Goal: Task Accomplishment & Management: Complete application form

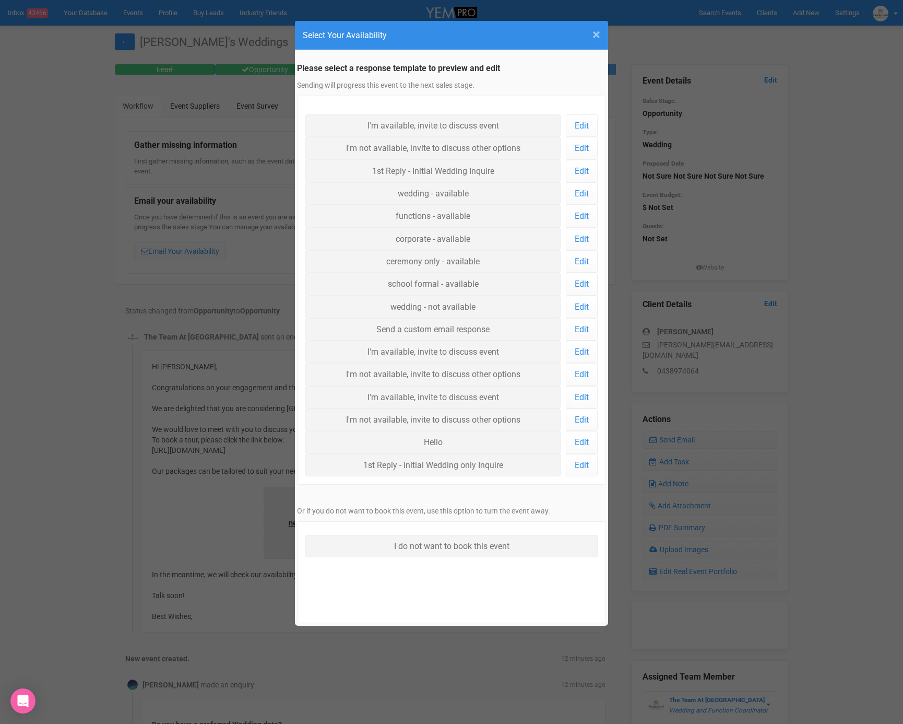
click at [598, 30] on span "×" at bounding box center [597, 34] width 8 height 17
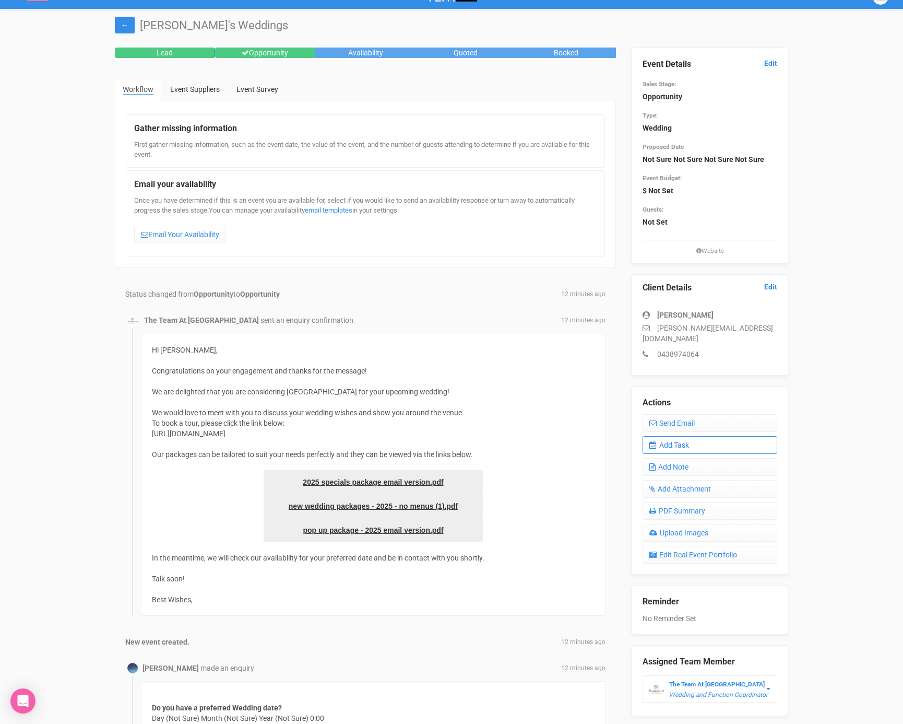
click at [690, 436] on link "Add Task" at bounding box center [710, 445] width 135 height 18
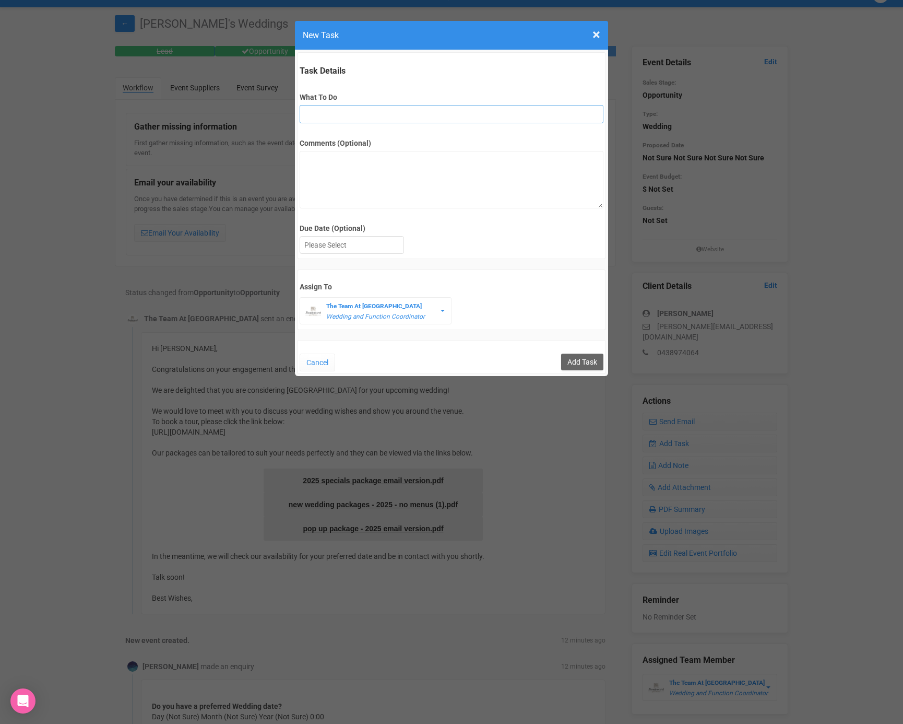
click at [336, 112] on input "What To Do" at bounding box center [451, 114] width 303 height 18
type input "FU"
click at [357, 238] on div at bounding box center [351, 244] width 103 height 17
click at [583, 353] on input "Add Task" at bounding box center [582, 361] width 42 height 17
type input "Save"
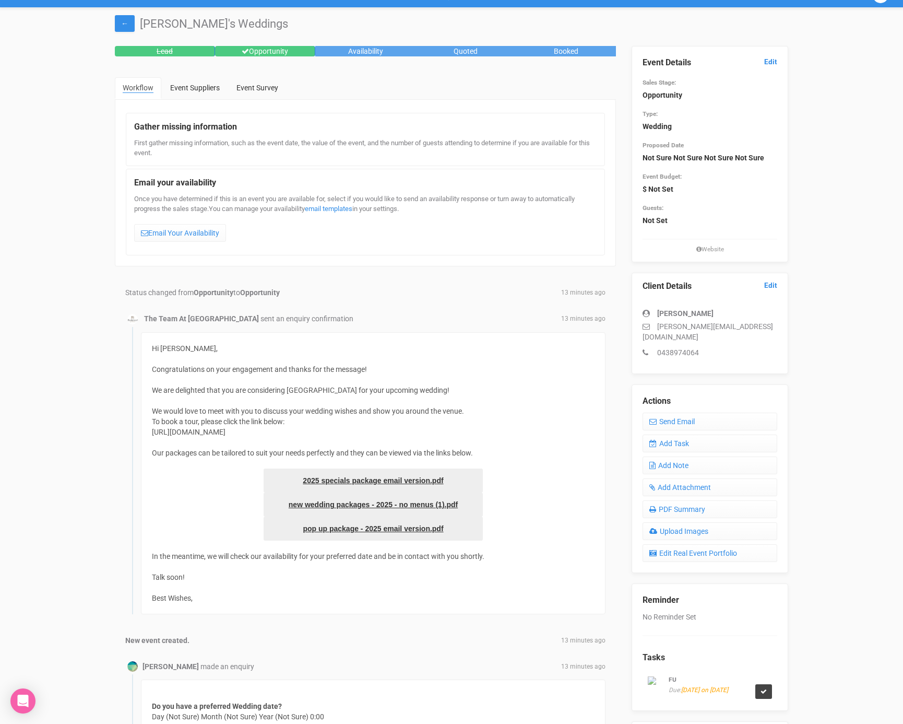
click at [762, 688] on icon at bounding box center [764, 691] width 6 height 6
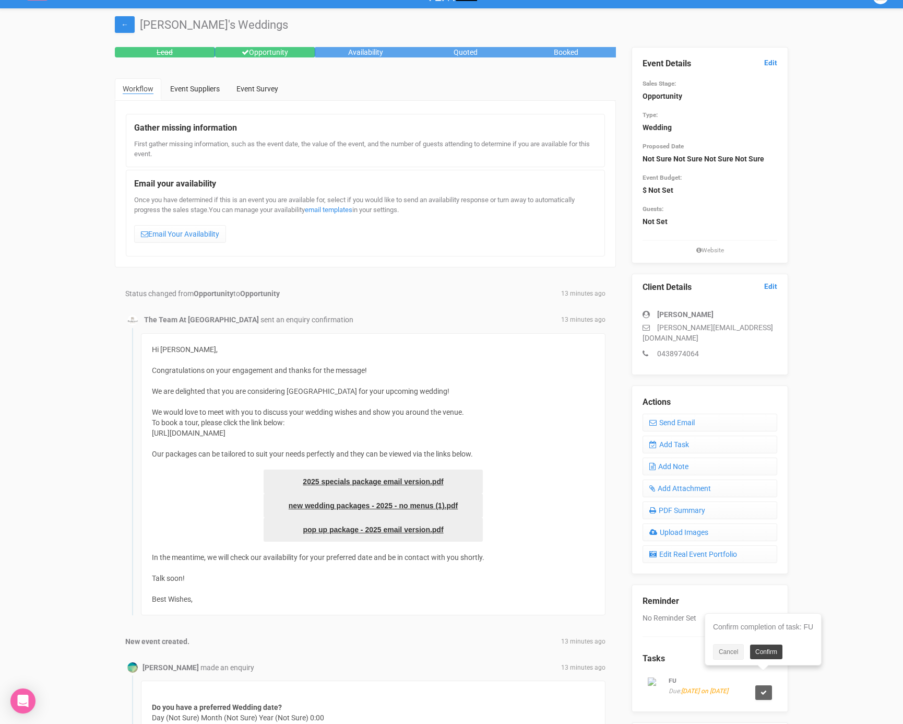
click at [765, 649] on link "Confirm" at bounding box center [766, 651] width 32 height 15
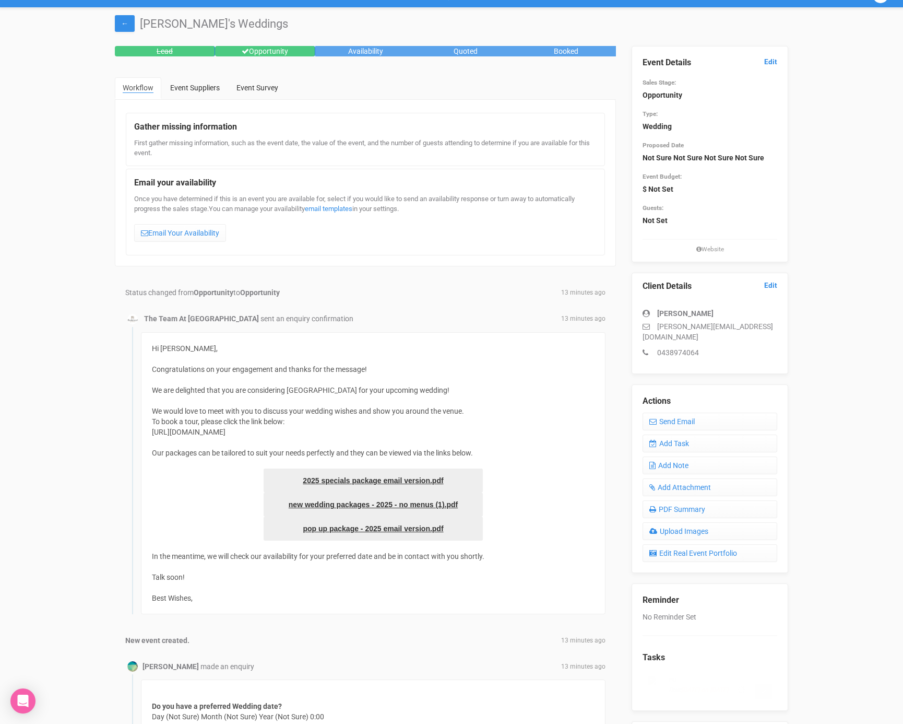
click at [724, 421] on div "Actions Send Email Add Task Add Note Add Attachment PDF Summary Upload Images E…" at bounding box center [710, 478] width 157 height 188
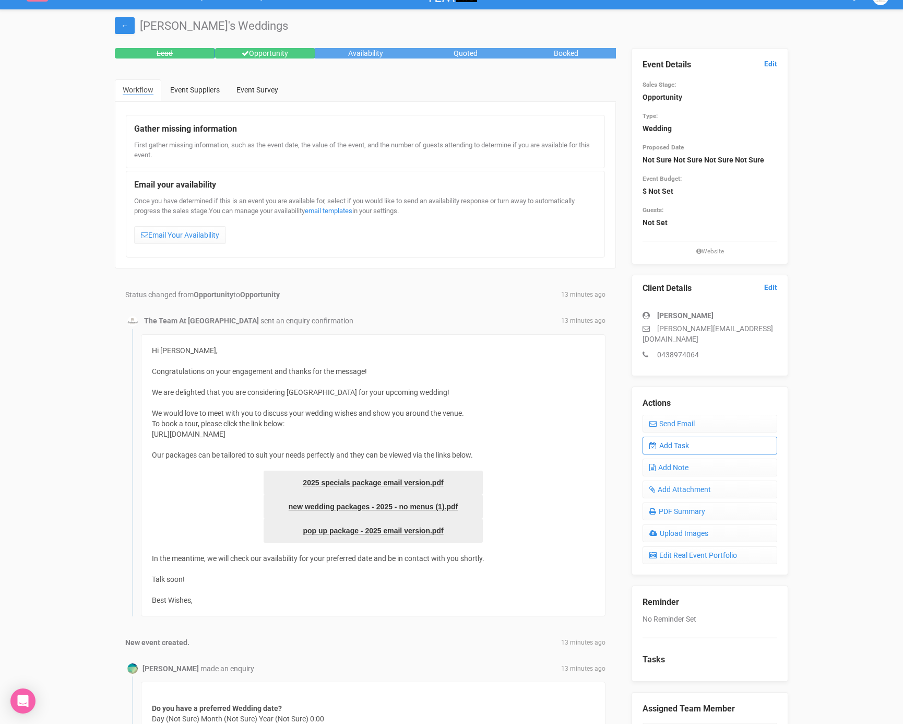
click at [722, 436] on link "Add Task" at bounding box center [710, 445] width 135 height 18
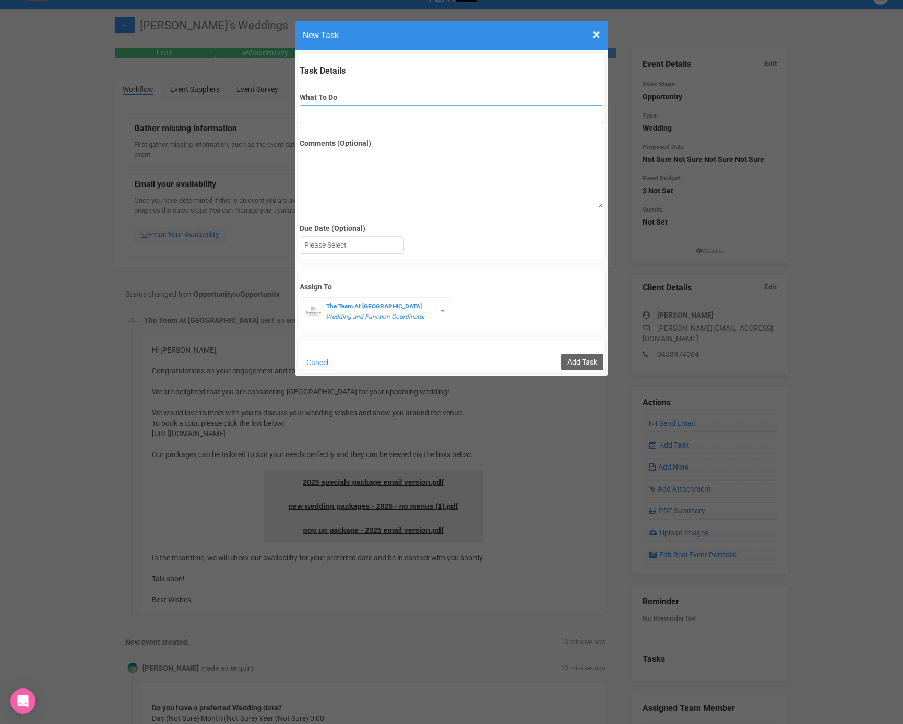
click at [340, 108] on input "What To Do" at bounding box center [451, 114] width 303 height 18
type input "FU"
click at [362, 247] on div at bounding box center [351, 244] width 103 height 17
click at [583, 362] on input "Add Task" at bounding box center [582, 361] width 42 height 17
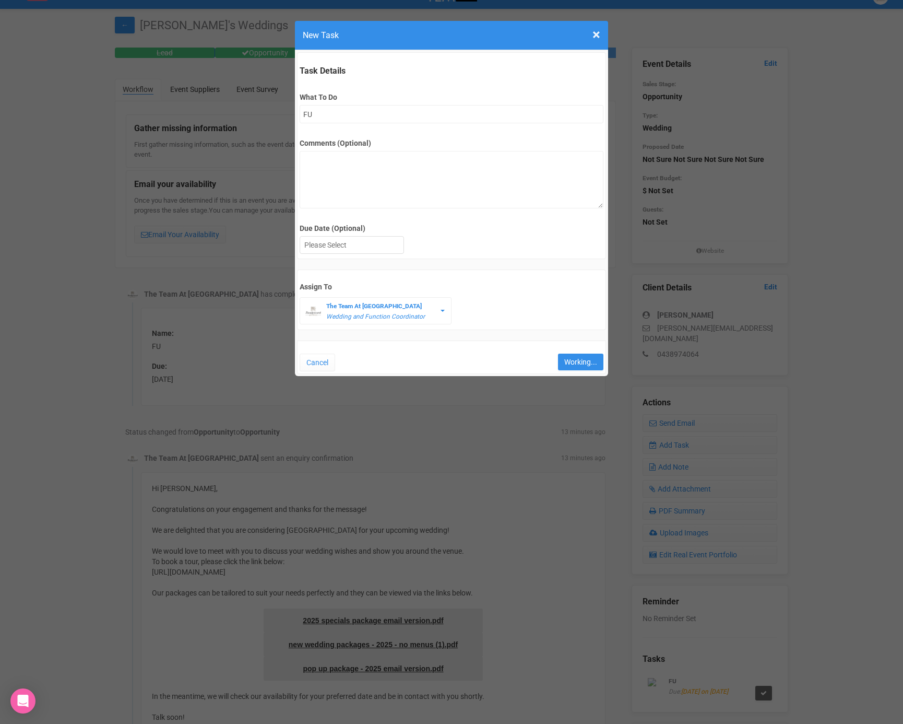
type input "Save"
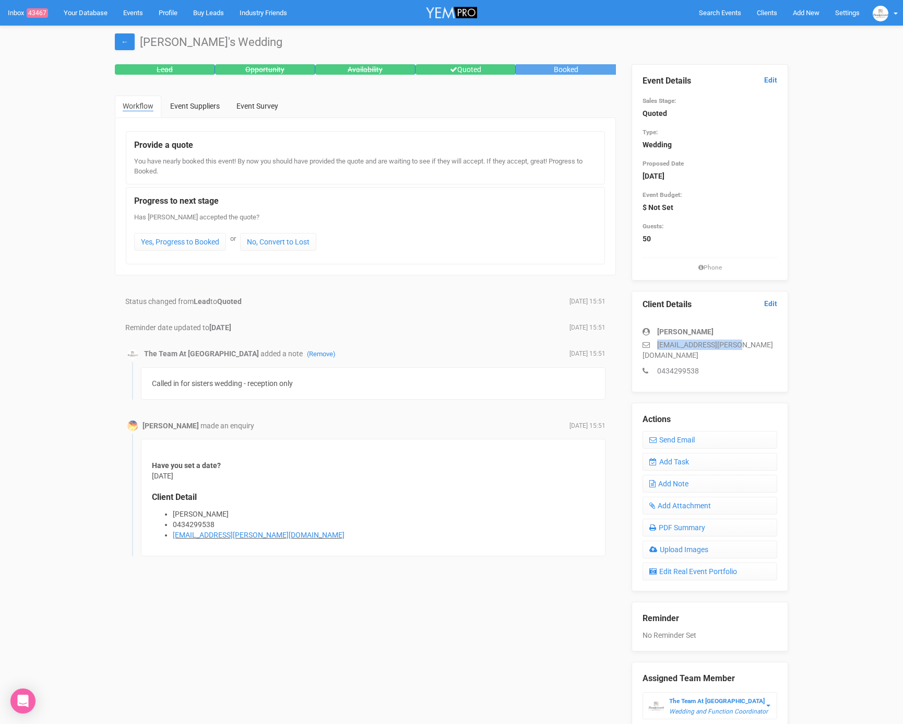
drag, startPoint x: 654, startPoint y: 343, endPoint x: 747, endPoint y: 347, distance: 93.5
click at [747, 347] on p "[EMAIL_ADDRESS][PERSON_NAME][DOMAIN_NAME]" at bounding box center [710, 349] width 135 height 21
copy p "[EMAIL_ADDRESS][PERSON_NAME][DOMAIN_NAME]"
click at [881, 314] on div "← Katie's Wedding Lead Opportunity Availability Quoted Booked Workflow Event Su…" at bounding box center [451, 392] width 903 height 733
click at [674, 453] on link "Add Task" at bounding box center [710, 462] width 135 height 18
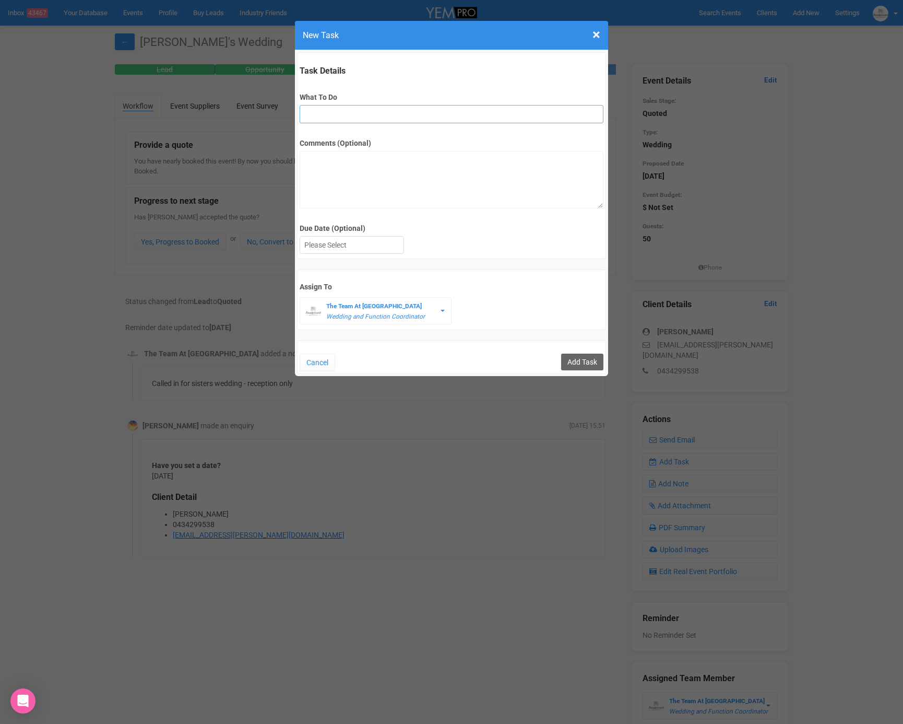
click at [342, 115] on input "What To Do" at bounding box center [451, 114] width 303 height 18
type input "2nd fu"
click at [337, 245] on div at bounding box center [351, 244] width 103 height 17
click at [577, 356] on input "Add Task" at bounding box center [582, 361] width 42 height 17
type input "Save"
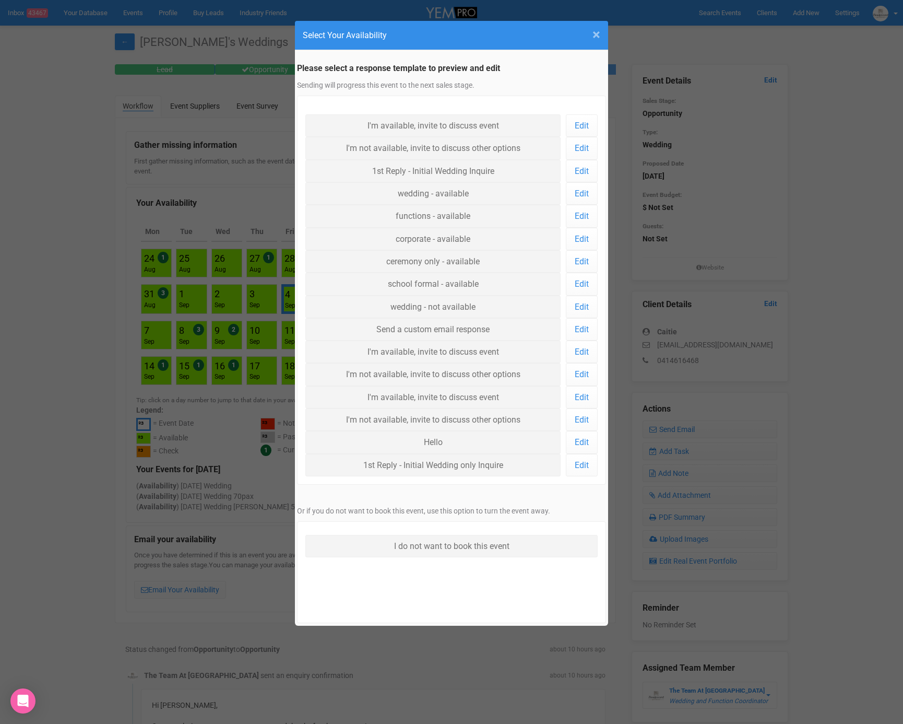
click at [596, 34] on span "×" at bounding box center [597, 34] width 8 height 17
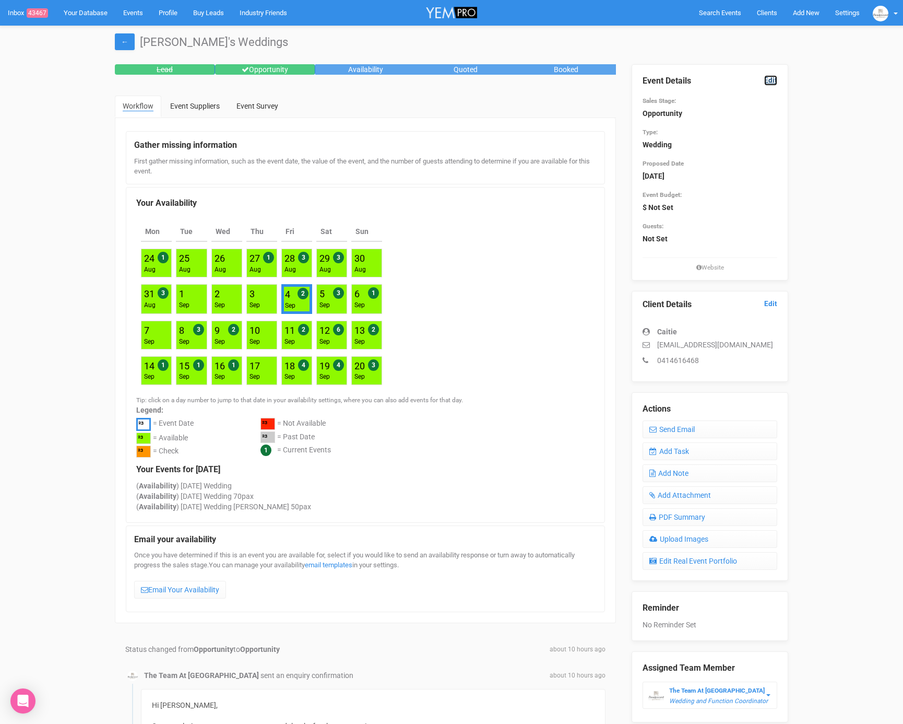
click at [773, 77] on link "Edit" at bounding box center [770, 80] width 13 height 10
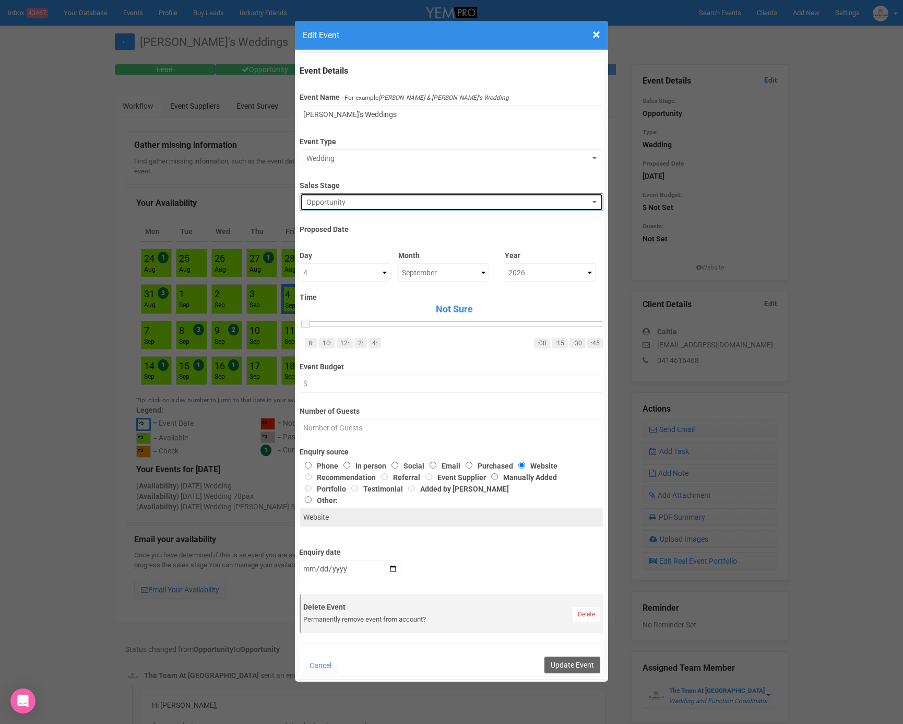
click at [354, 204] on span "Opportunity" at bounding box center [447, 202] width 283 height 10
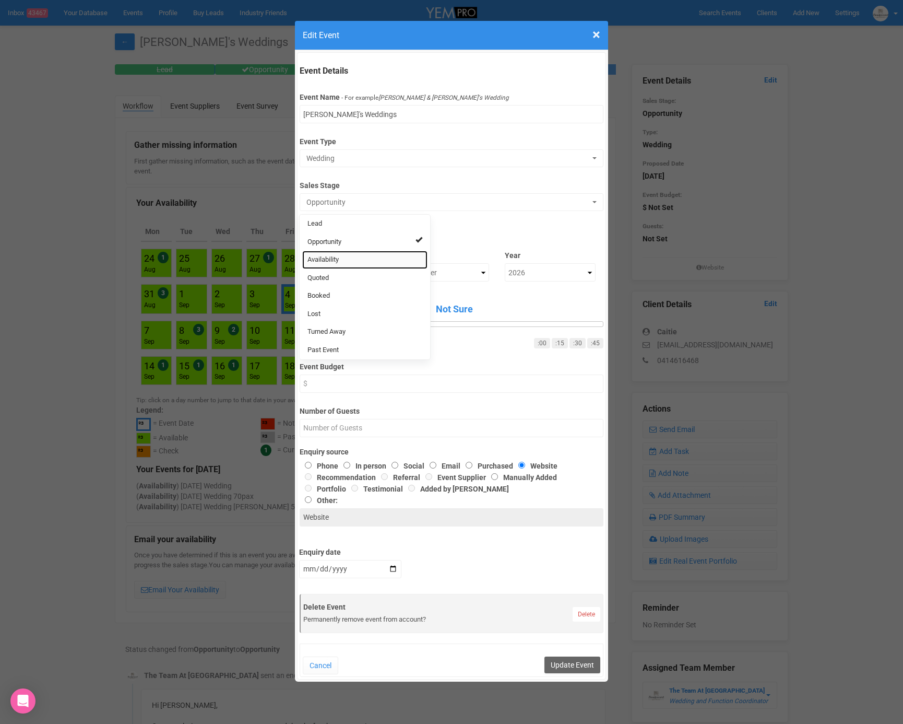
click at [337, 256] on span "Availability" at bounding box center [322, 260] width 31 height 10
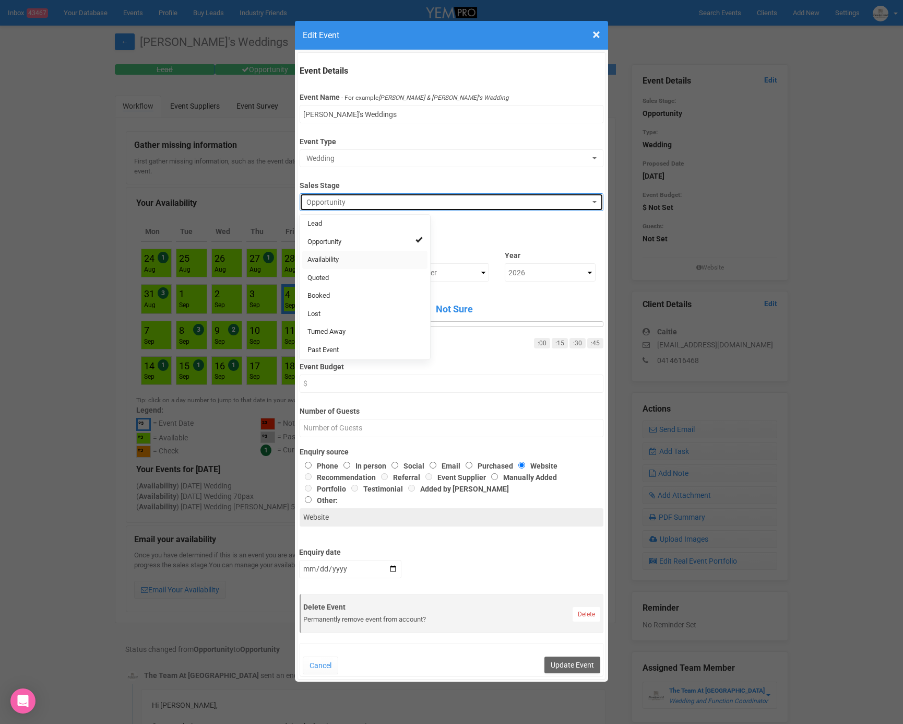
select select "8"
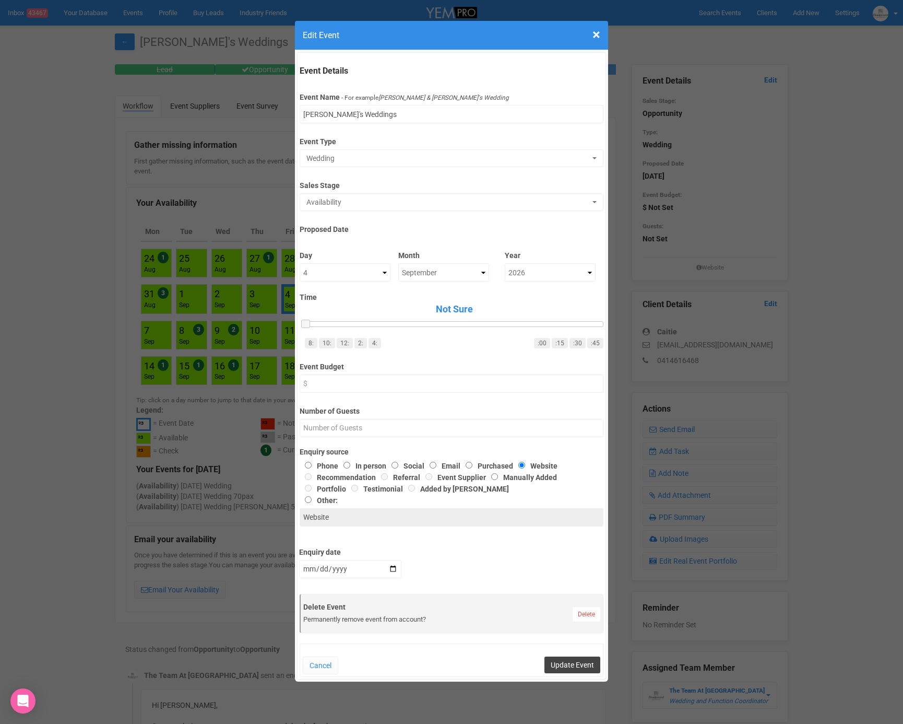
click at [555, 660] on button "Update Event" at bounding box center [572, 664] width 56 height 17
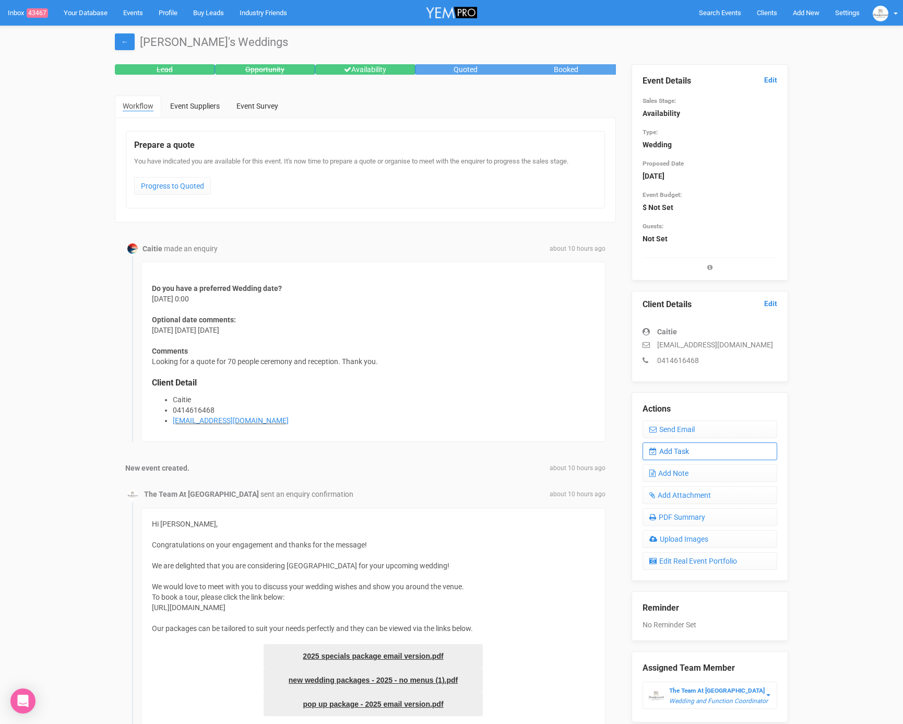
click at [695, 453] on link "Add Task" at bounding box center [710, 451] width 135 height 18
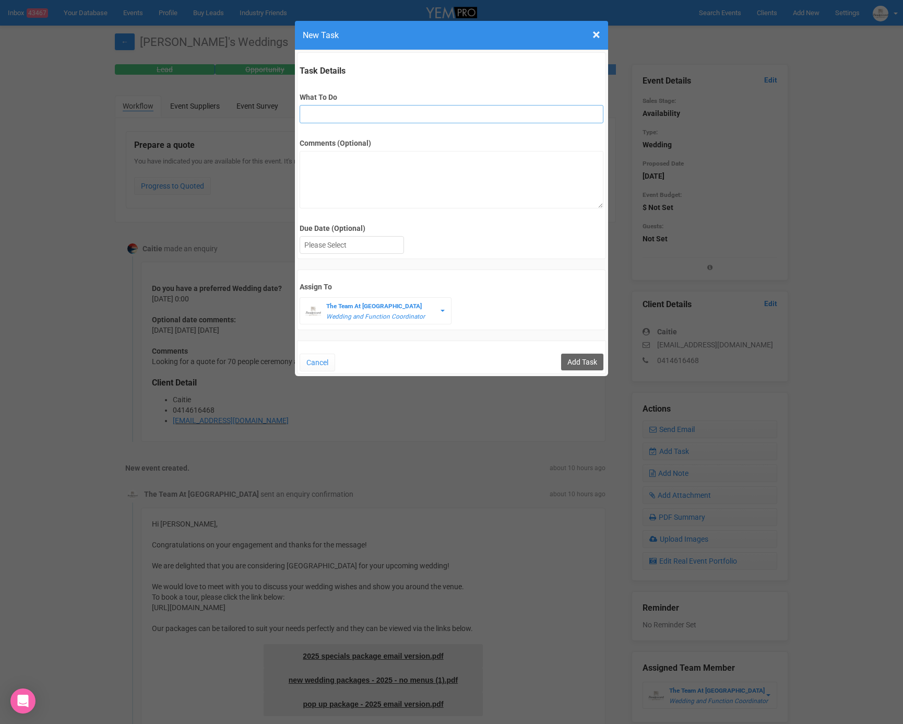
click at [366, 122] on input "What To Do" at bounding box center [451, 114] width 303 height 18
type input "FU"
click at [349, 246] on div at bounding box center [351, 244] width 103 height 17
click at [589, 362] on input "Add Task" at bounding box center [582, 361] width 42 height 17
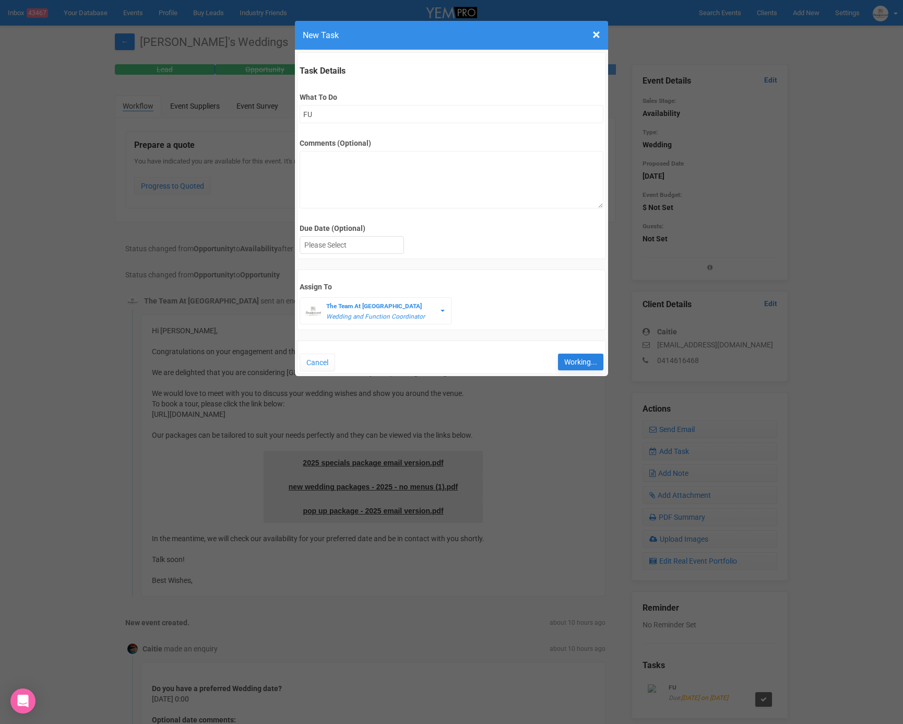
type input "Save"
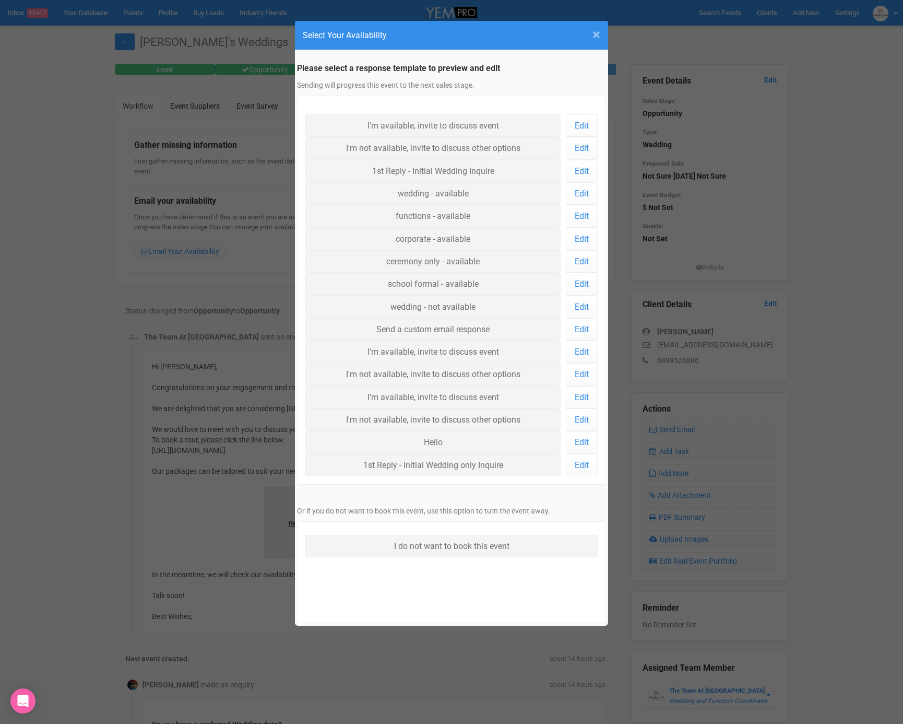
click at [600, 38] on span "×" at bounding box center [597, 34] width 8 height 17
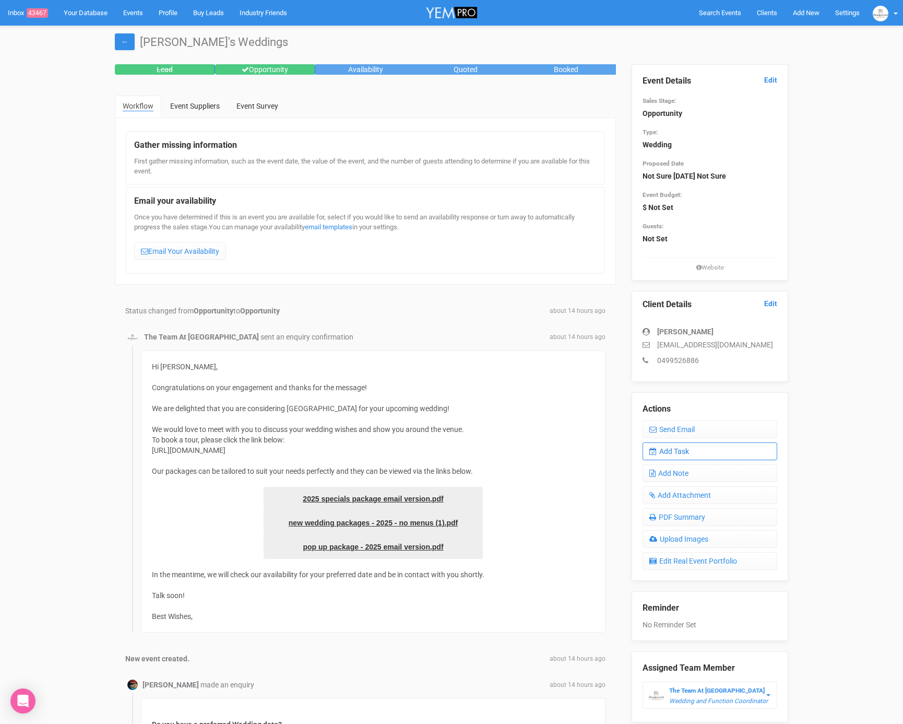
click at [680, 454] on link "Add Task" at bounding box center [710, 451] width 135 height 18
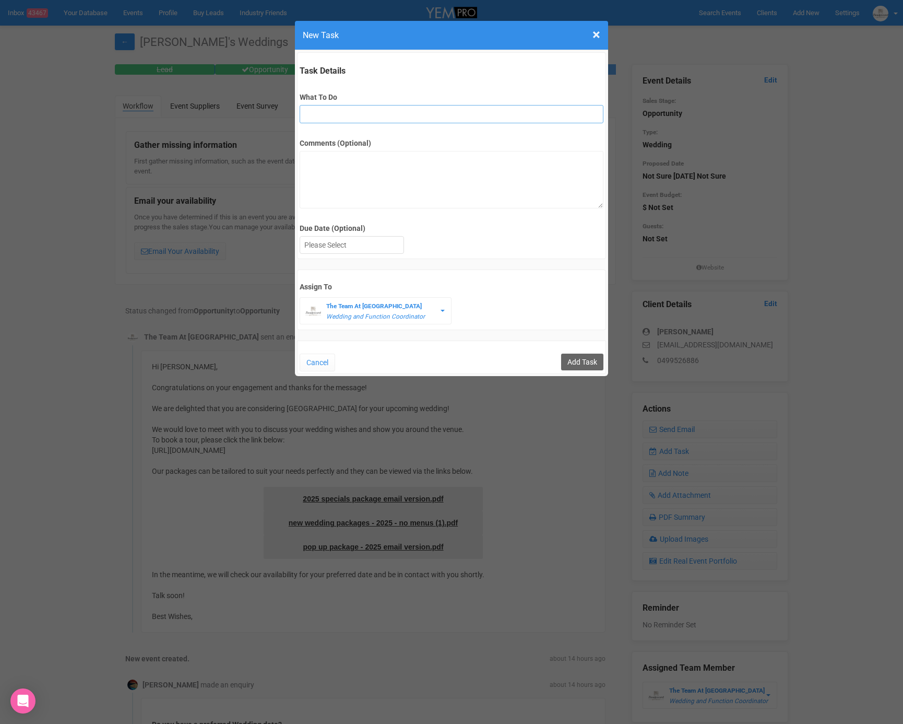
click at [332, 115] on input "What To Do" at bounding box center [451, 114] width 303 height 18
type input "FU"
click at [338, 251] on div at bounding box center [351, 244] width 103 height 17
click at [568, 356] on input "Add Task" at bounding box center [582, 361] width 42 height 17
type input "Save"
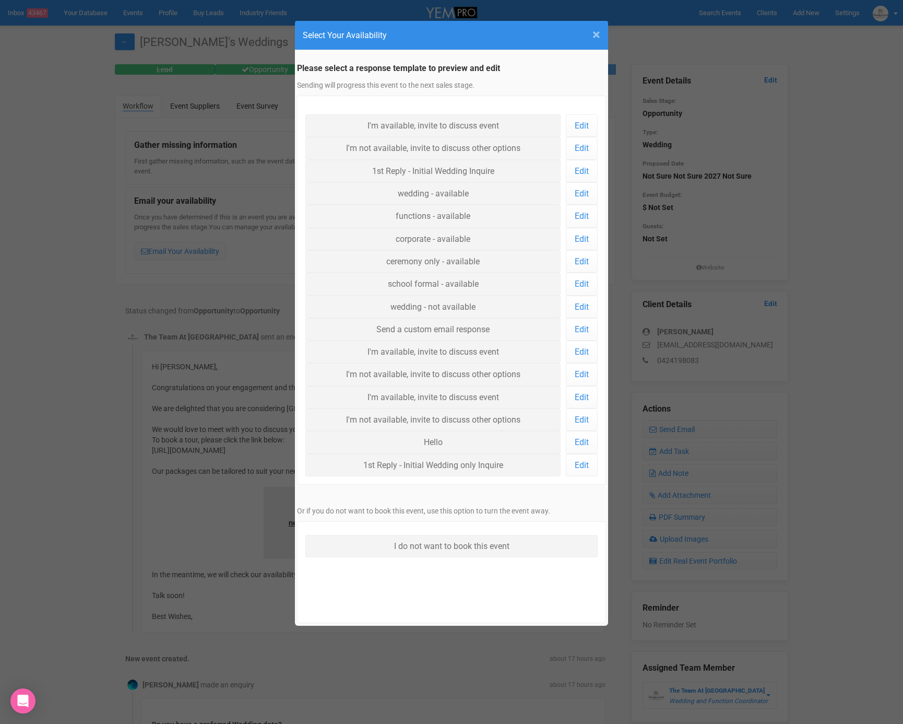
click at [597, 38] on span "×" at bounding box center [597, 34] width 8 height 17
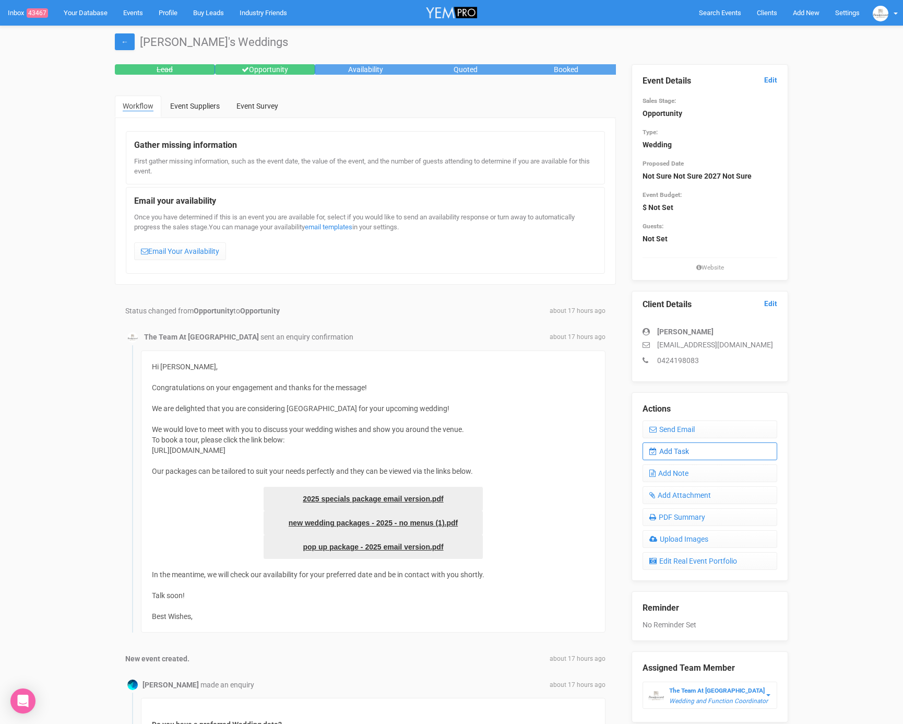
click at [659, 445] on link "Add Task" at bounding box center [710, 451] width 135 height 18
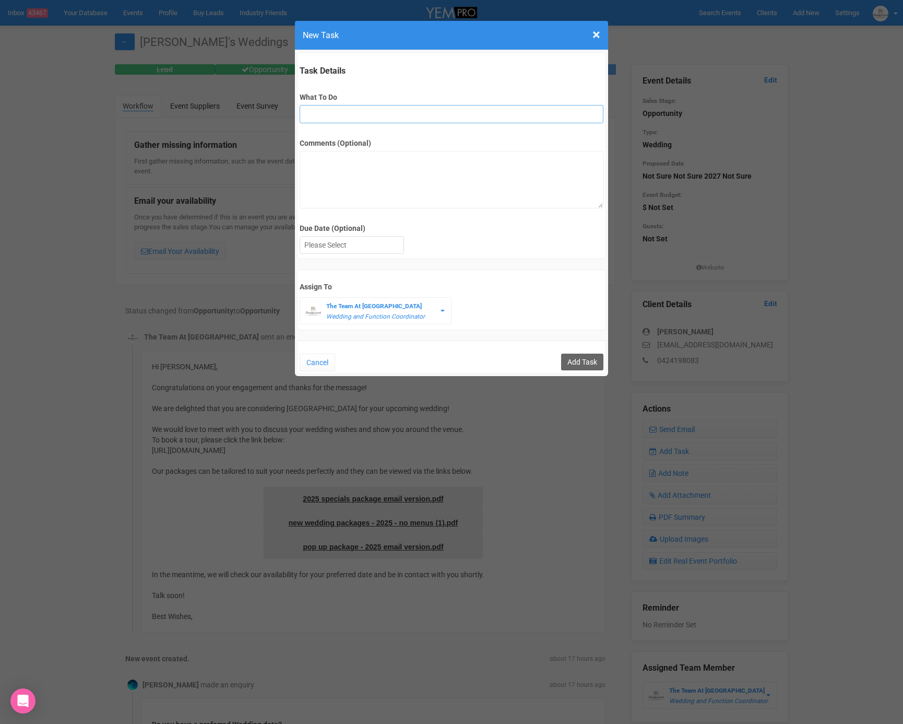
click at [360, 109] on input "What To Do" at bounding box center [451, 114] width 303 height 18
type input "FU"
click at [360, 246] on div at bounding box center [351, 244] width 103 height 17
drag, startPoint x: 590, startPoint y: 358, endPoint x: 577, endPoint y: 352, distance: 14.5
click at [590, 358] on input "Add Task" at bounding box center [582, 361] width 42 height 17
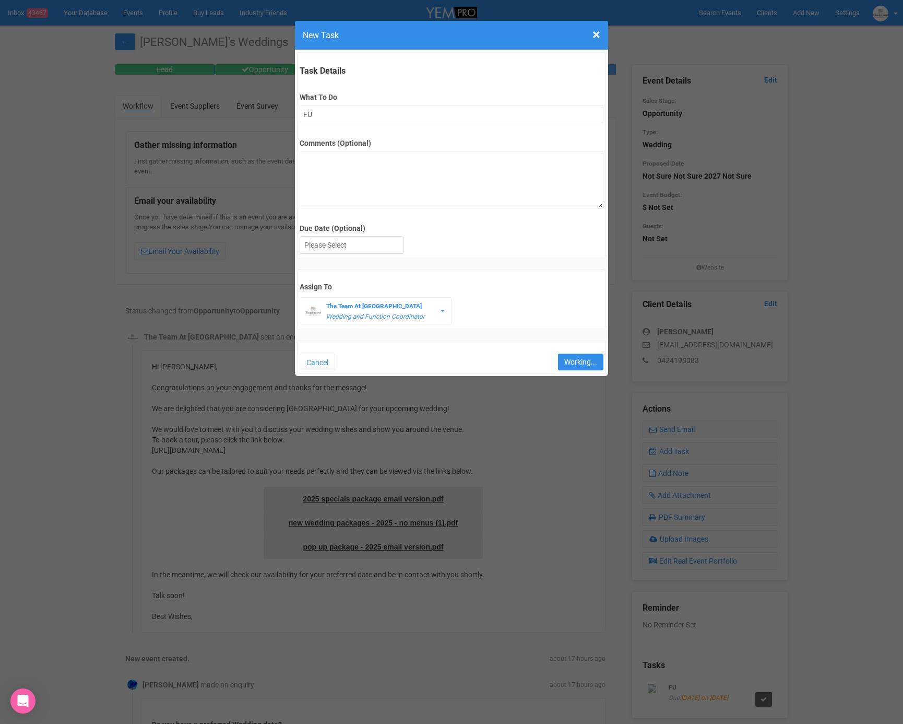
type input "Save"
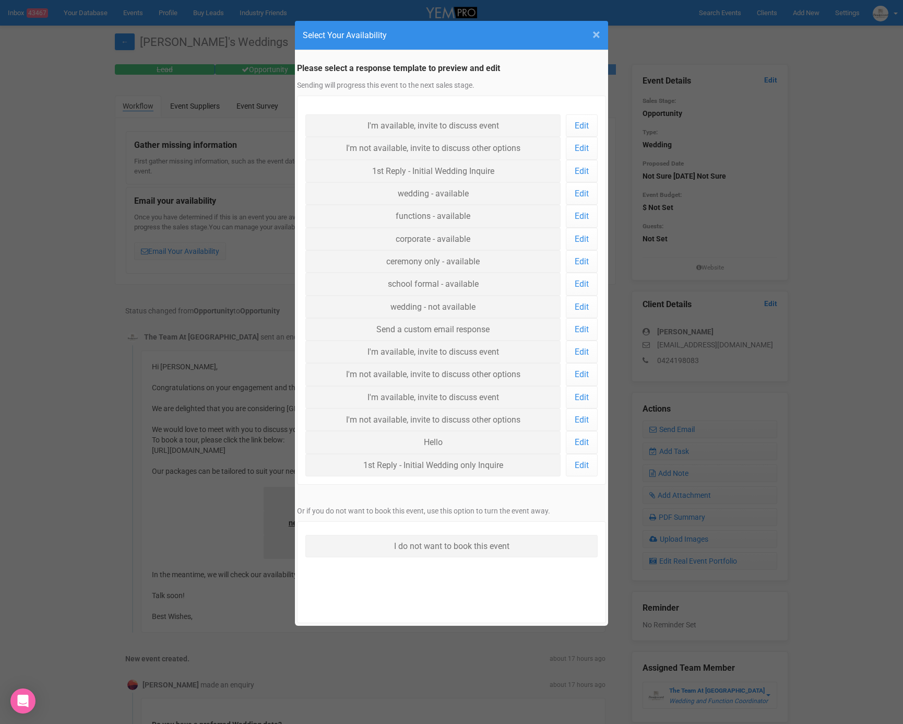
click at [597, 33] on span "×" at bounding box center [597, 34] width 8 height 17
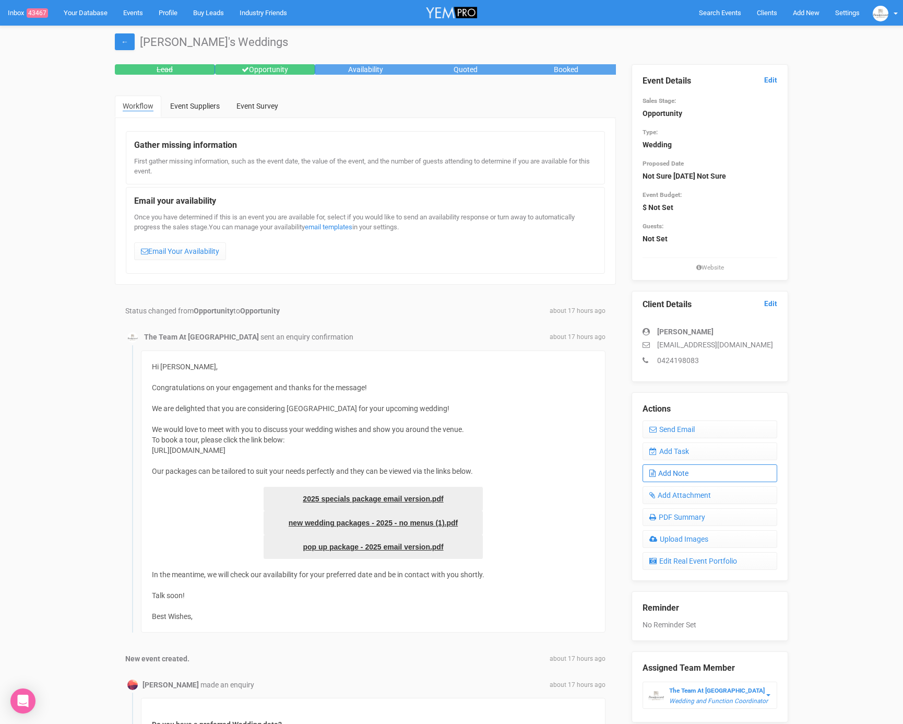
click at [680, 474] on link "Add Note" at bounding box center [710, 473] width 135 height 18
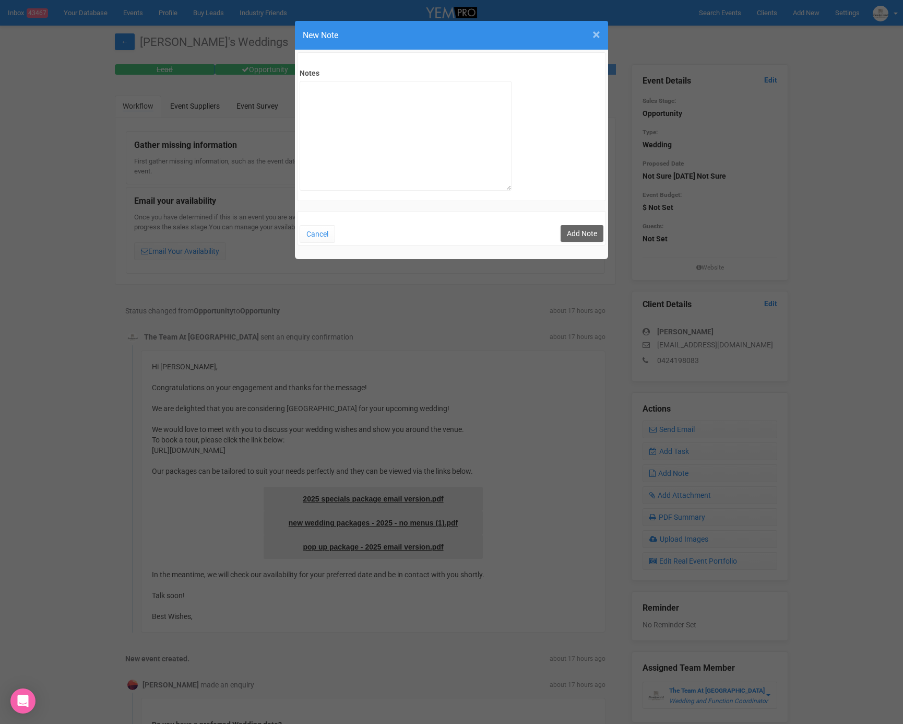
click at [596, 29] on span "×" at bounding box center [597, 34] width 8 height 17
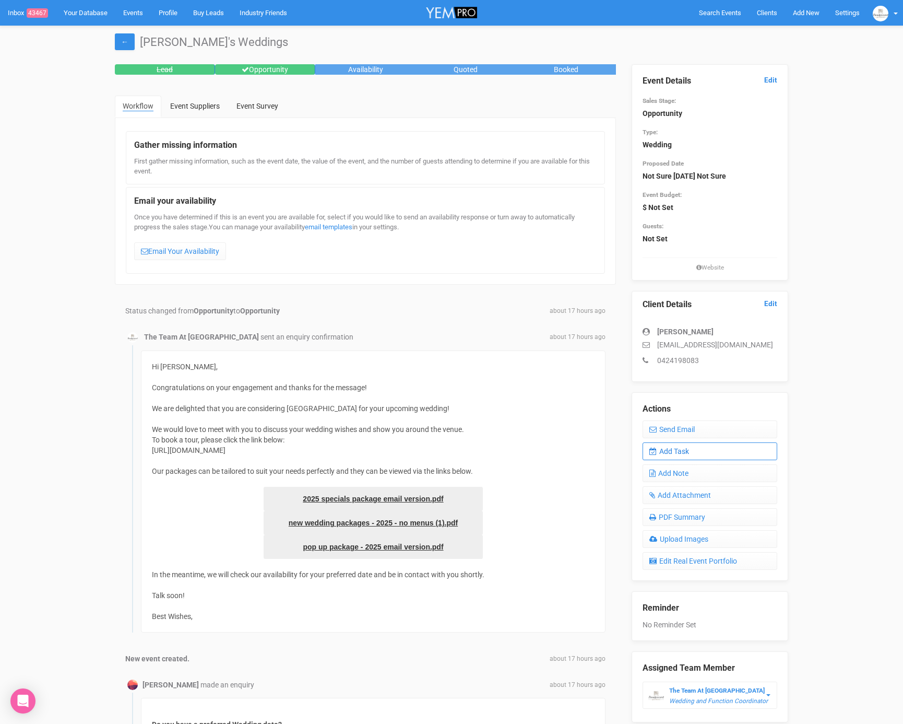
click at [700, 447] on link "Add Task" at bounding box center [710, 451] width 135 height 18
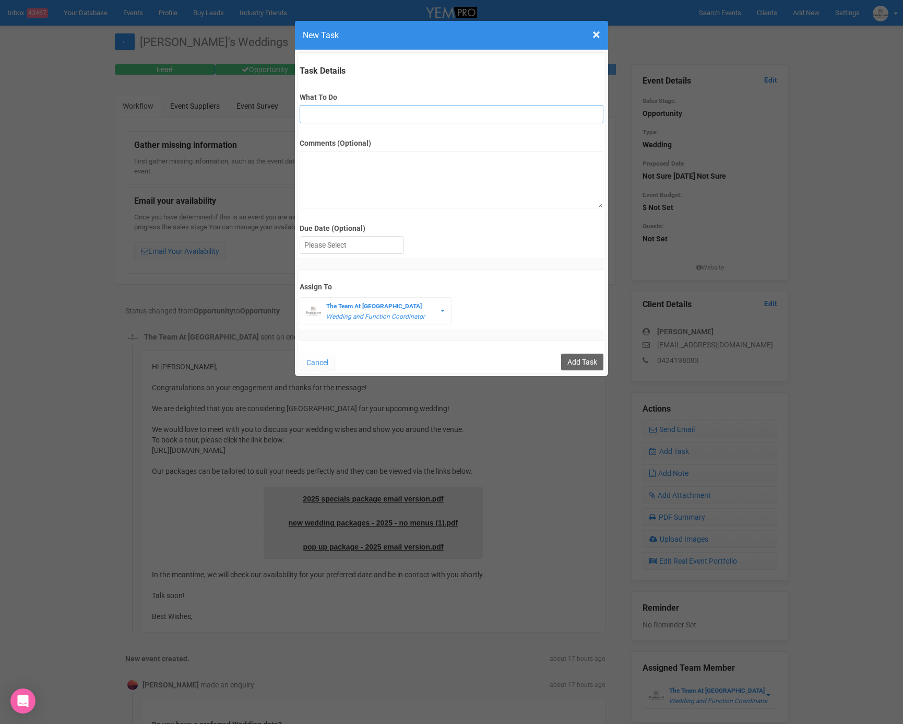
click at [321, 111] on input "What To Do" at bounding box center [451, 114] width 303 height 18
type input "FU"
click at [383, 240] on div at bounding box center [351, 244] width 103 height 17
click at [578, 361] on input "Add Task" at bounding box center [582, 361] width 42 height 17
type input "Save"
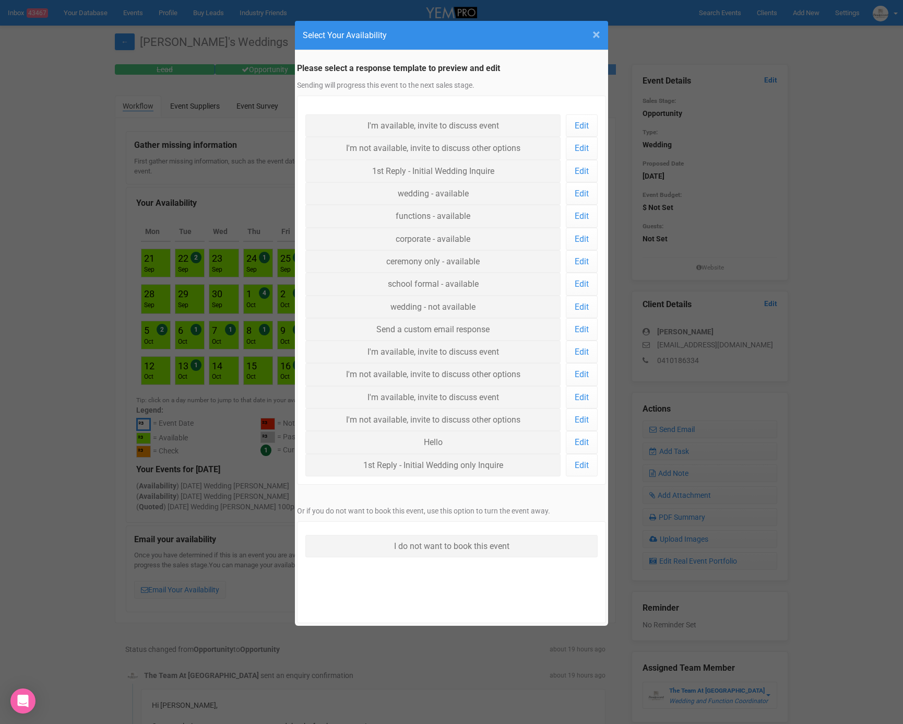
click at [595, 36] on span "×" at bounding box center [597, 34] width 8 height 17
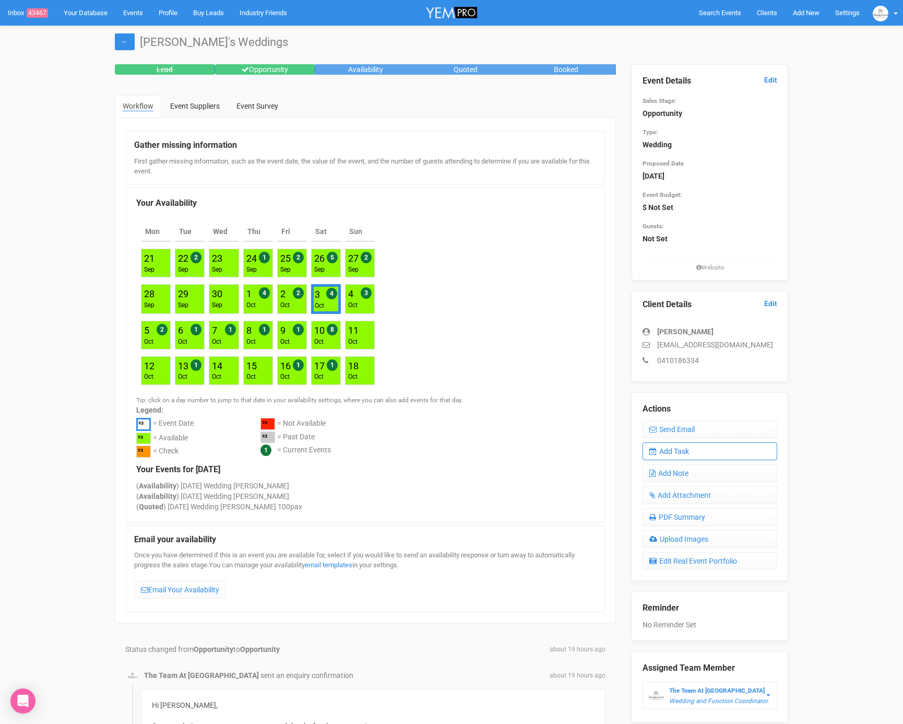
click at [682, 453] on link "Add Task" at bounding box center [710, 451] width 135 height 18
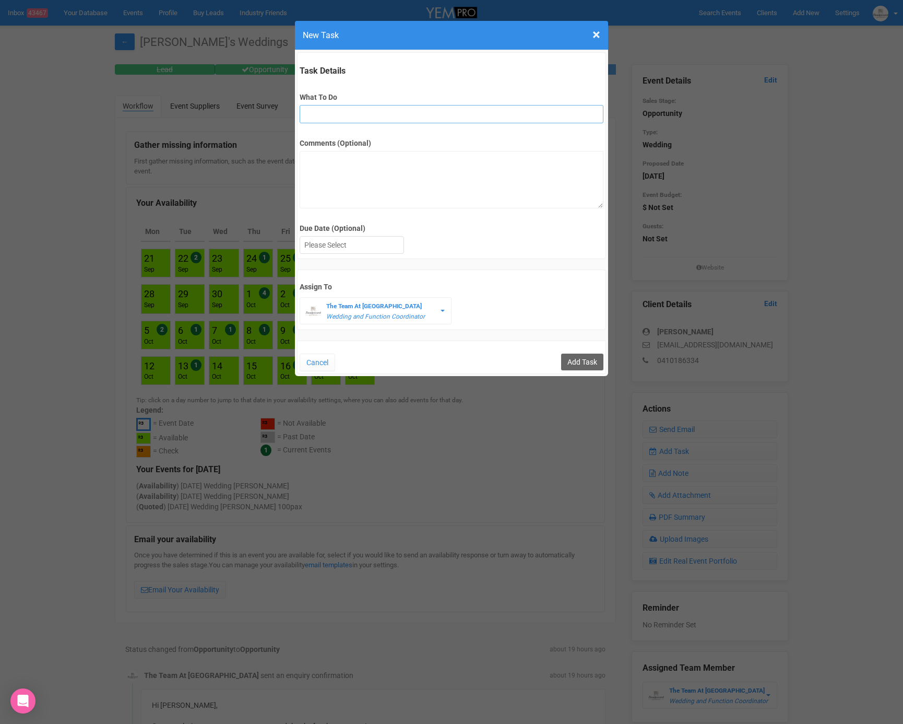
click at [336, 112] on input "What To Do" at bounding box center [451, 114] width 303 height 18
type input "FU"
click at [348, 241] on div at bounding box center [351, 244] width 103 height 17
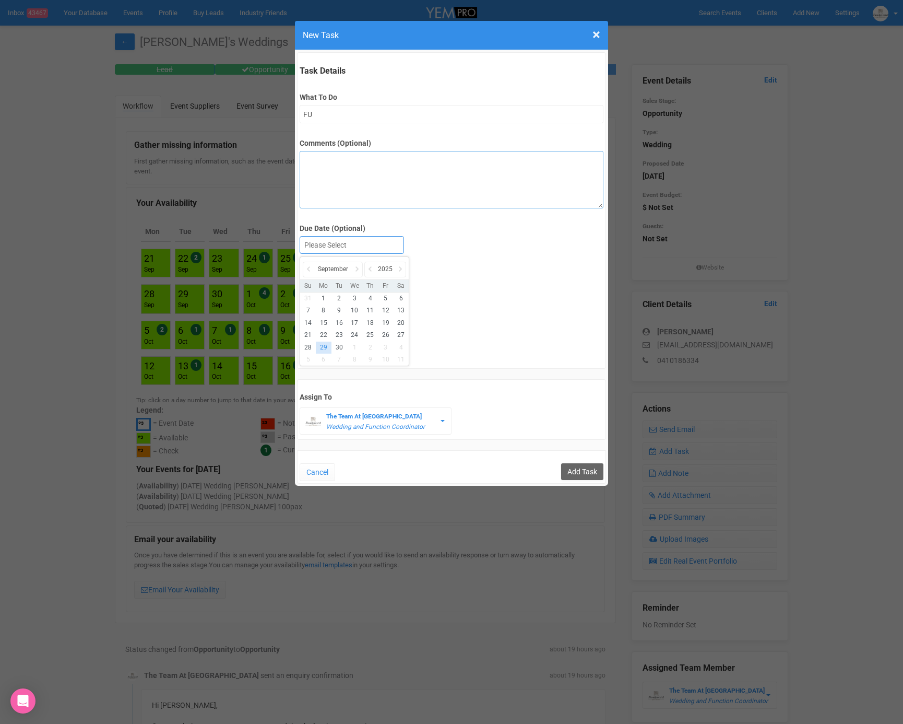
click at [331, 157] on textarea "Comments (Optional)" at bounding box center [451, 179] width 303 height 57
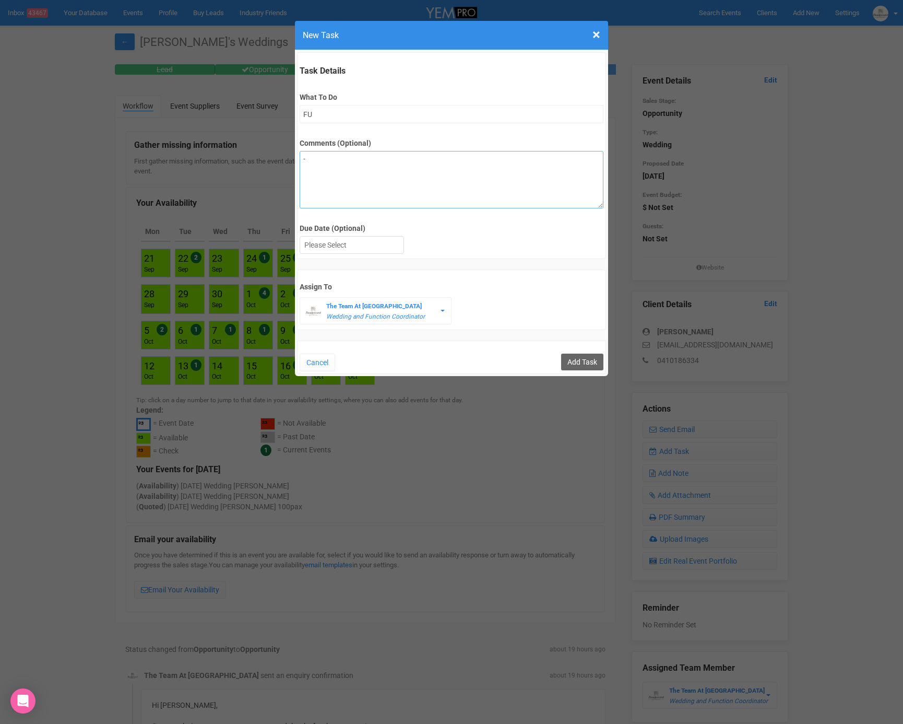
type textarea "-"
type textarea "w"
click at [370, 158] on textarea "The current date tha t Danielle would like is the 3rd of October 2026 which is …" at bounding box center [451, 179] width 303 height 57
type textarea "The current date that Danielle would like is the 3rd of October 2026 which is a…"
click at [331, 236] on div at bounding box center [351, 244] width 103 height 17
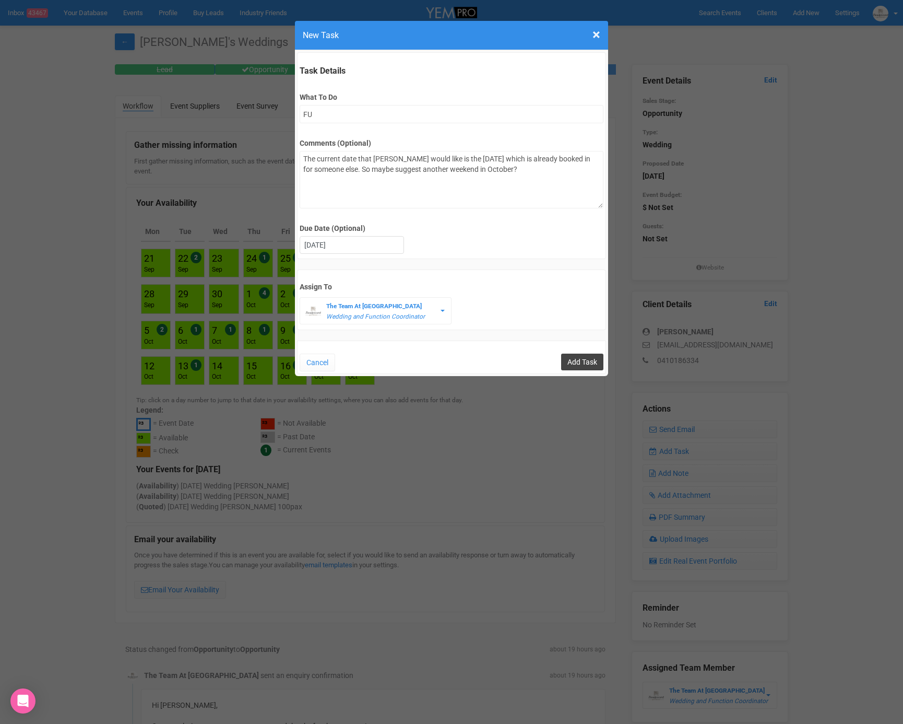
click at [572, 357] on input "Add Task" at bounding box center [582, 361] width 42 height 17
type input "Save"
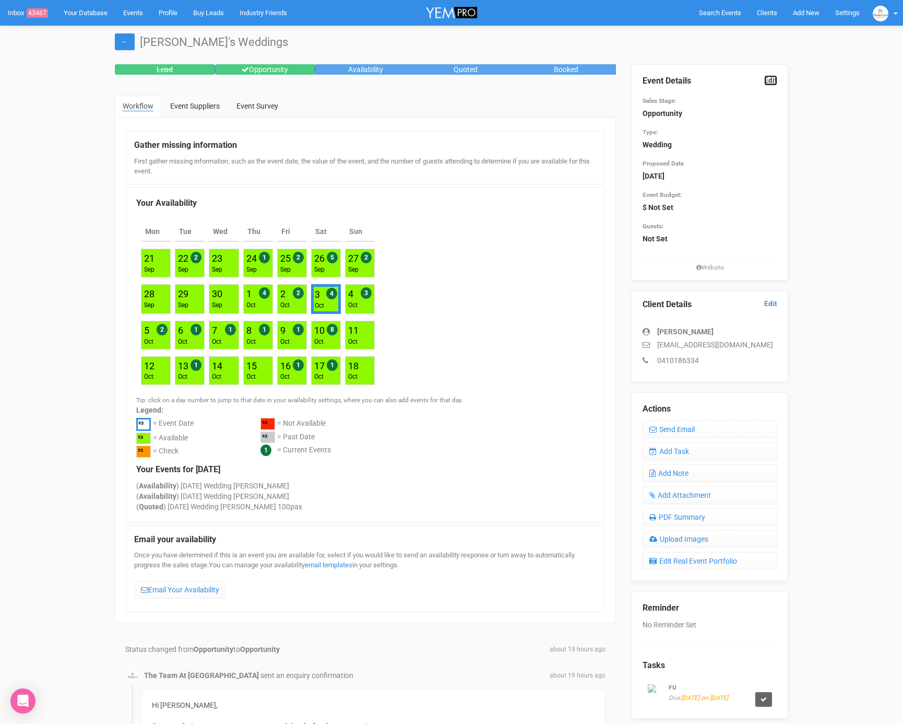
click at [768, 80] on link "Edit" at bounding box center [770, 80] width 13 height 10
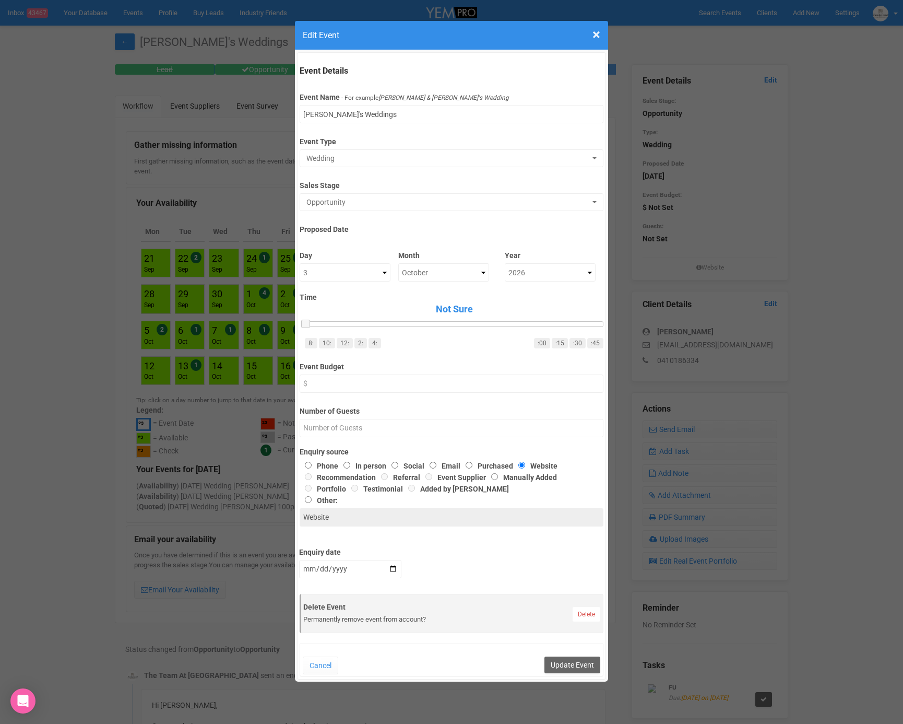
click at [344, 191] on div "Event Details Event Name - For example Cameron & Lucy's Wedding Danielle's Wedd…" at bounding box center [451, 365] width 309 height 627
click at [343, 198] on span "Opportunity" at bounding box center [447, 202] width 283 height 10
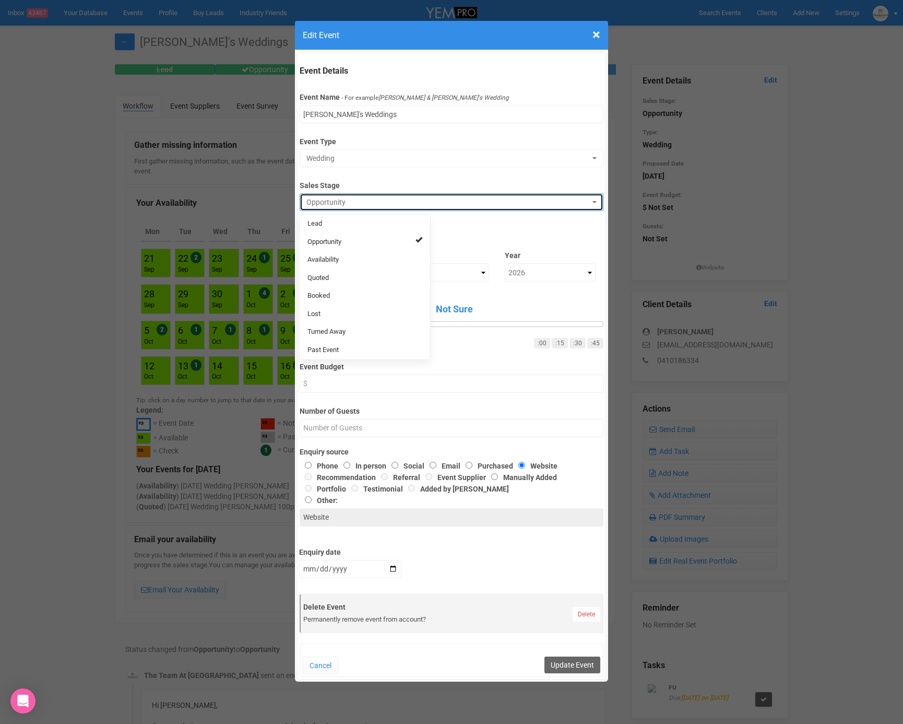
click at [343, 198] on span "Opportunity" at bounding box center [447, 202] width 283 height 10
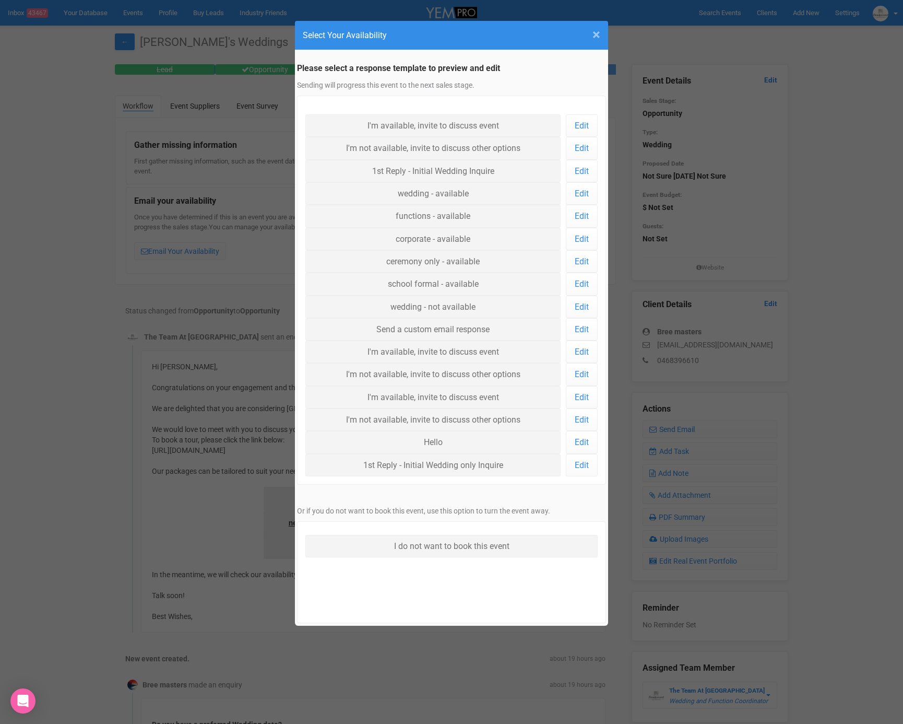
click at [597, 40] on span "×" at bounding box center [597, 34] width 8 height 17
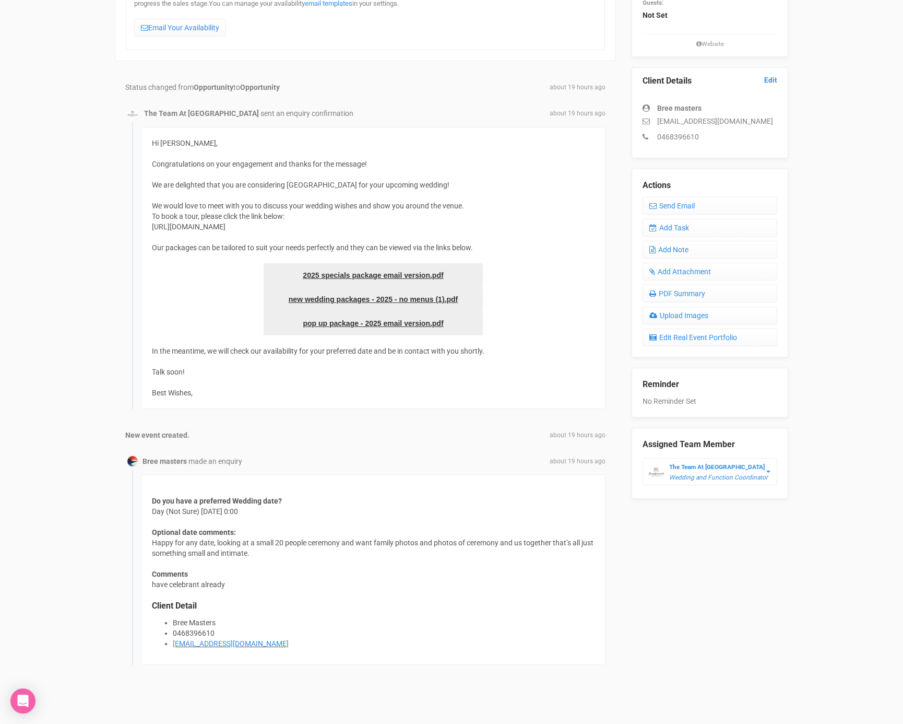
scroll to position [222, 0]
click at [647, 226] on link "Add Task" at bounding box center [710, 229] width 135 height 18
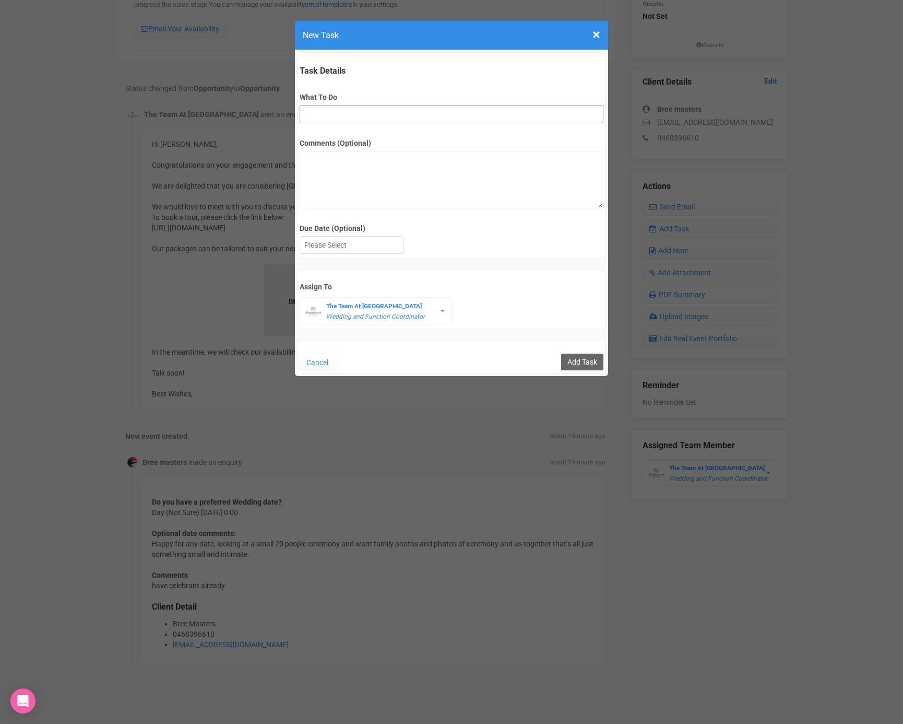
click at [335, 111] on input "What To Do" at bounding box center [451, 114] width 303 height 18
type input "FU"
click at [315, 252] on div at bounding box center [351, 244] width 103 height 17
click at [578, 358] on input "Add Task" at bounding box center [582, 361] width 42 height 17
type input "Save"
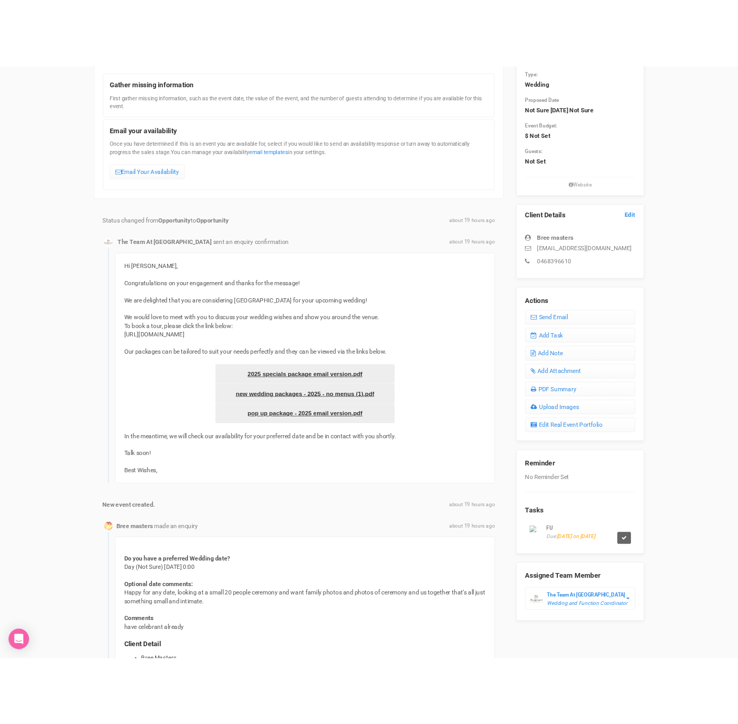
scroll to position [0, 0]
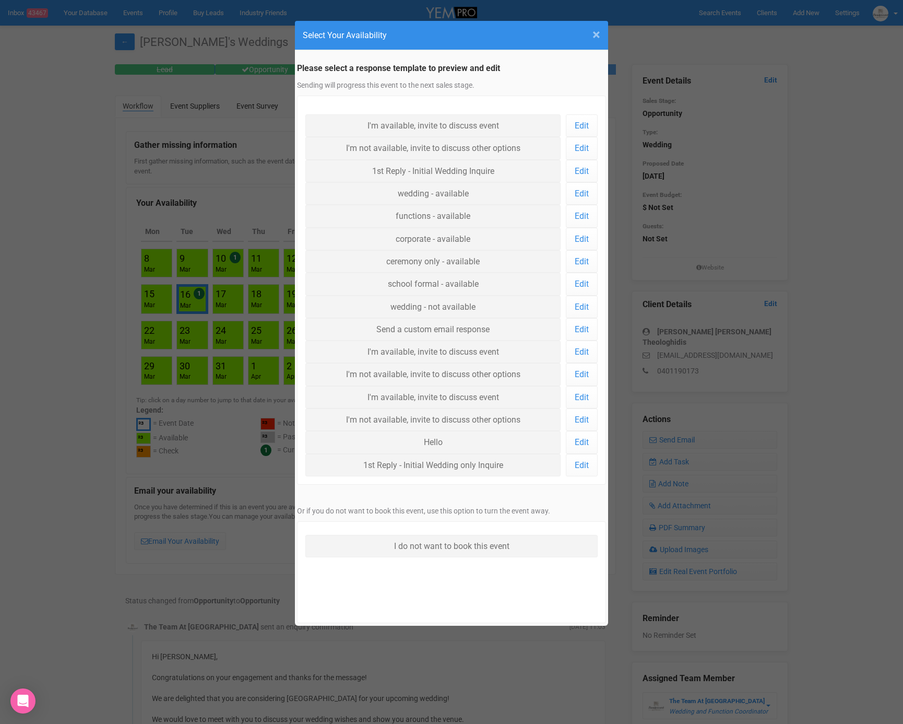
click at [596, 33] on span "×" at bounding box center [597, 34] width 8 height 17
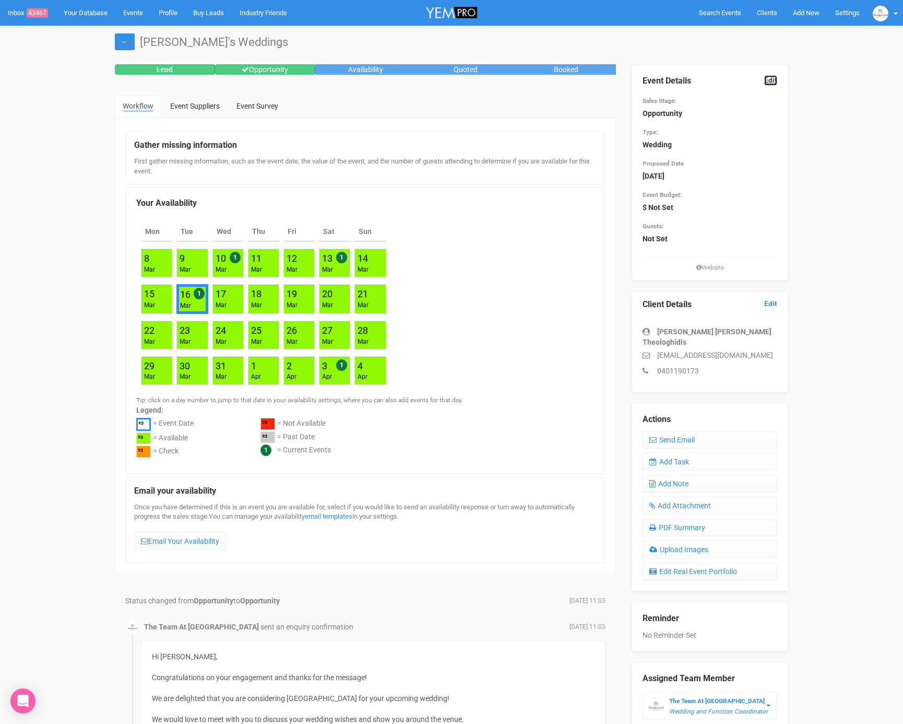
click at [766, 82] on link "Edit" at bounding box center [770, 80] width 13 height 10
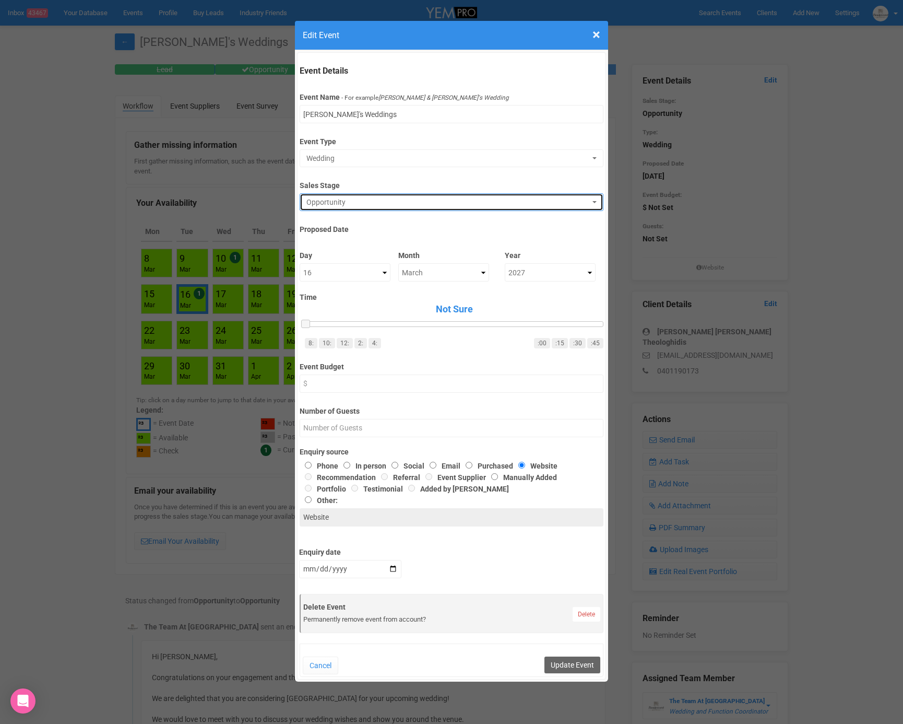
click at [313, 194] on button "Opportunity" at bounding box center [451, 202] width 303 height 18
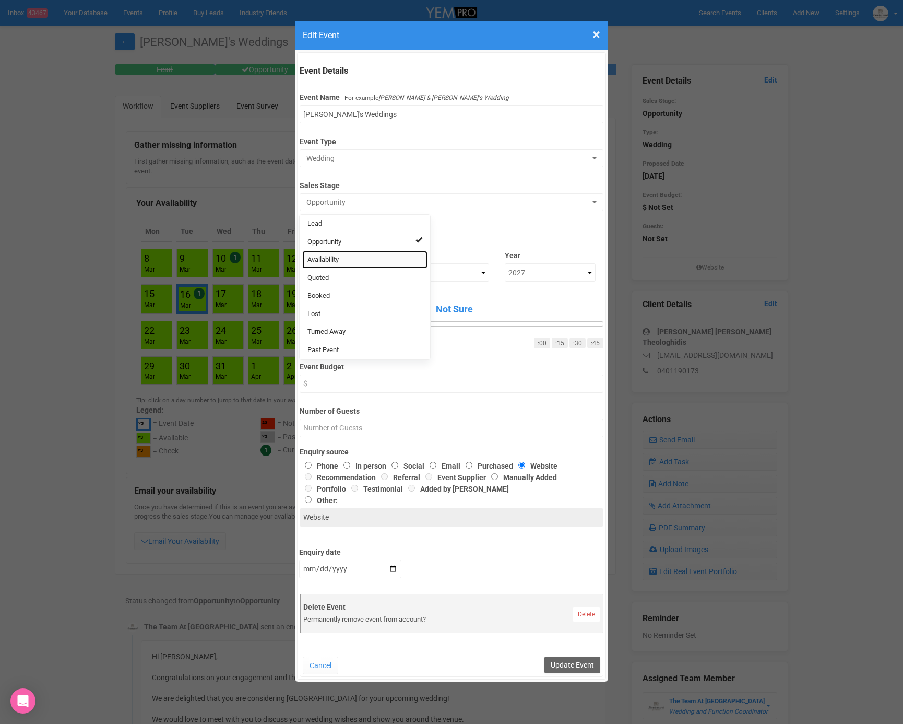
click at [346, 253] on link "Availability" at bounding box center [364, 260] width 125 height 18
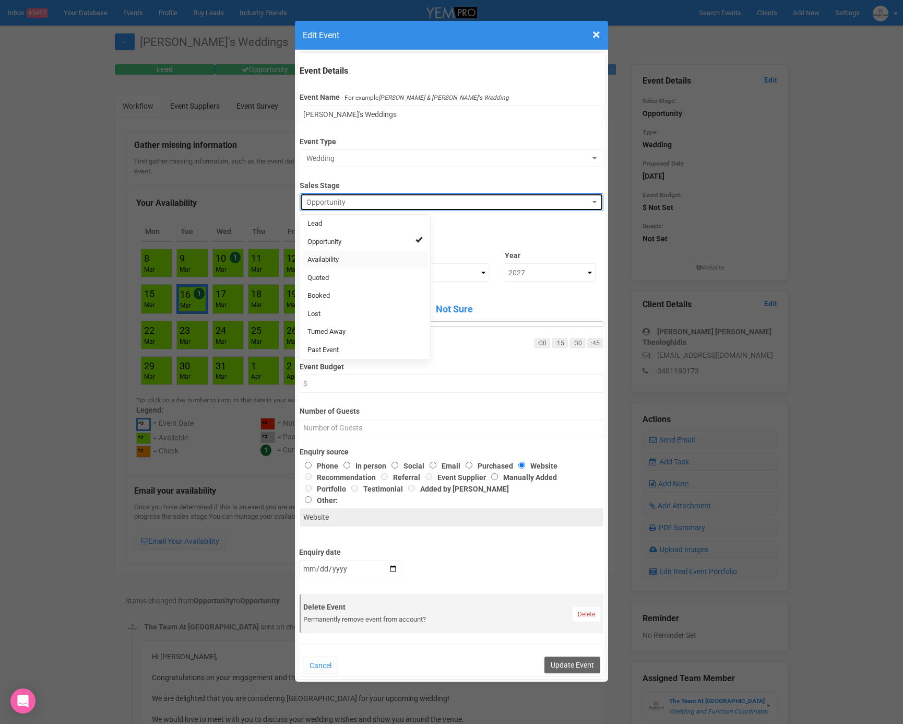
select select "8"
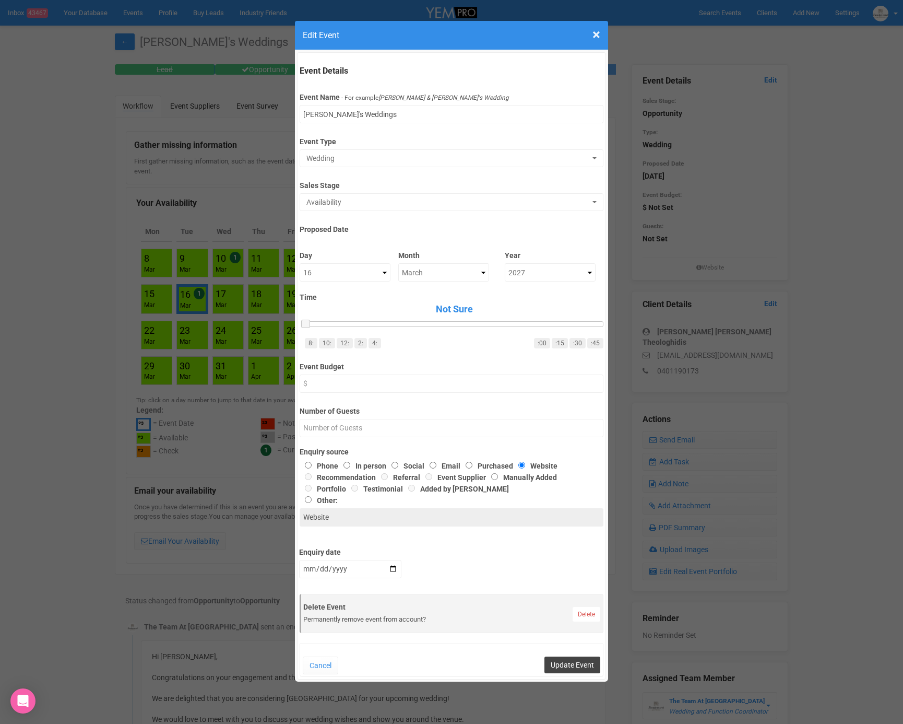
click at [583, 664] on button "Update Event" at bounding box center [572, 664] width 56 height 17
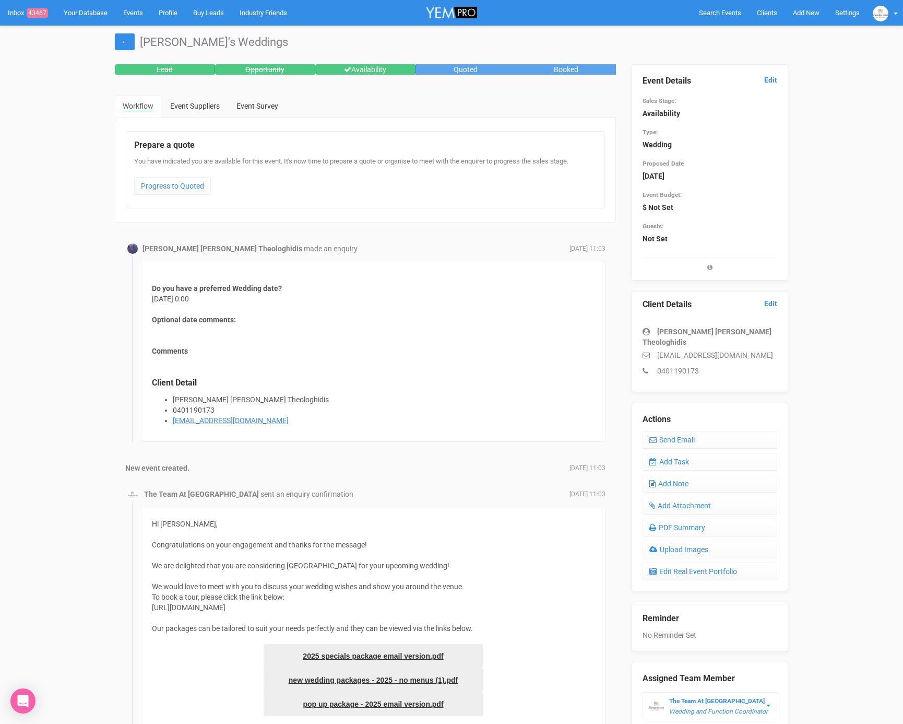
scroll to position [5, 0]
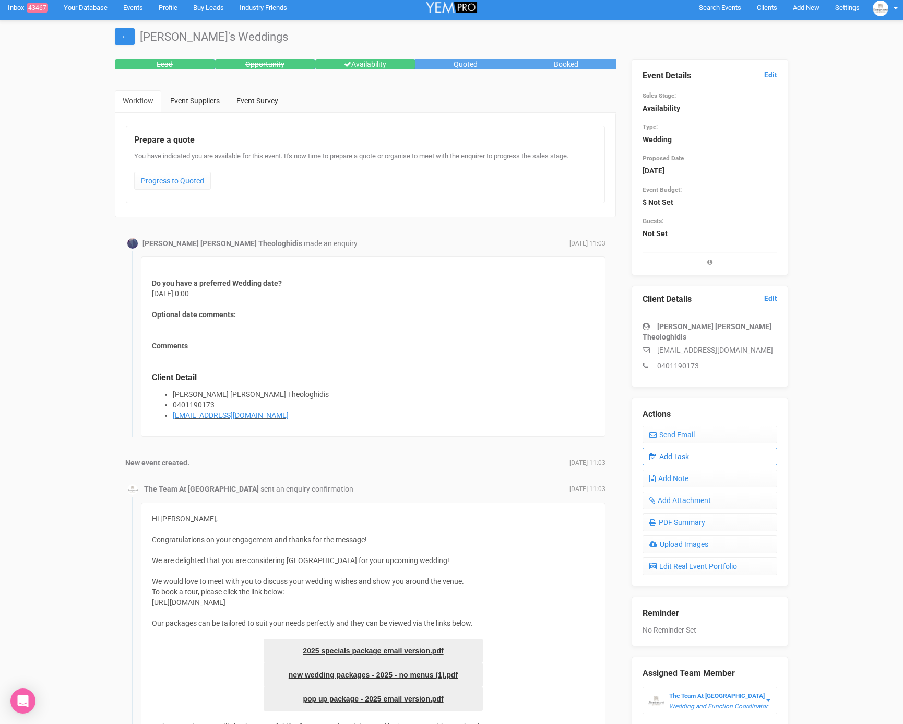
click at [695, 447] on link "Add Task" at bounding box center [710, 456] width 135 height 18
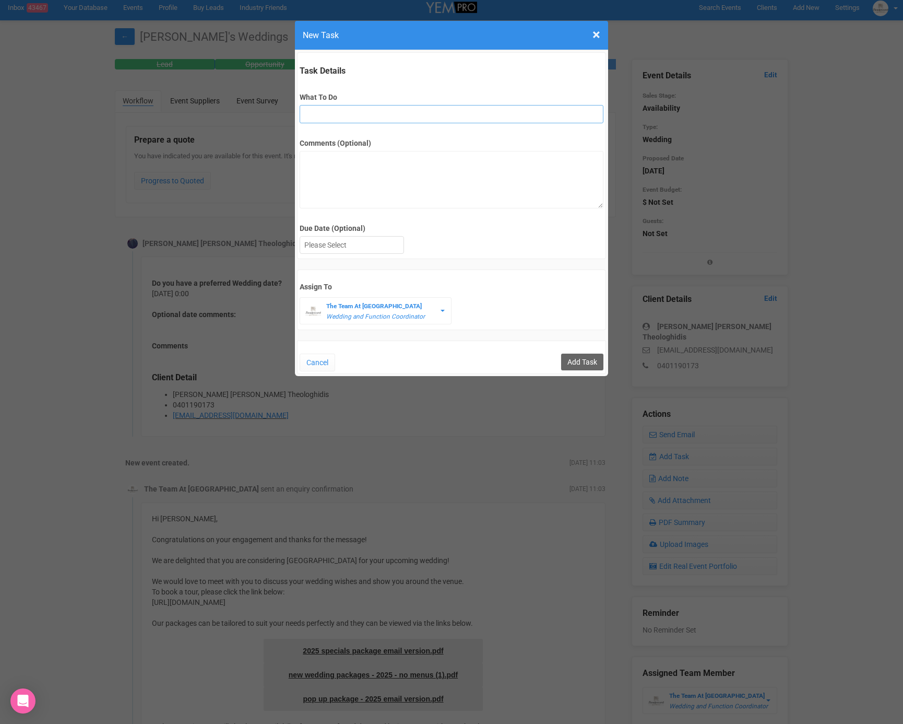
click at [333, 113] on input "What To Do" at bounding box center [451, 114] width 303 height 18
type input "FU"
click at [343, 249] on div at bounding box center [351, 244] width 103 height 17
click at [575, 353] on input "Add Task" at bounding box center [582, 361] width 42 height 17
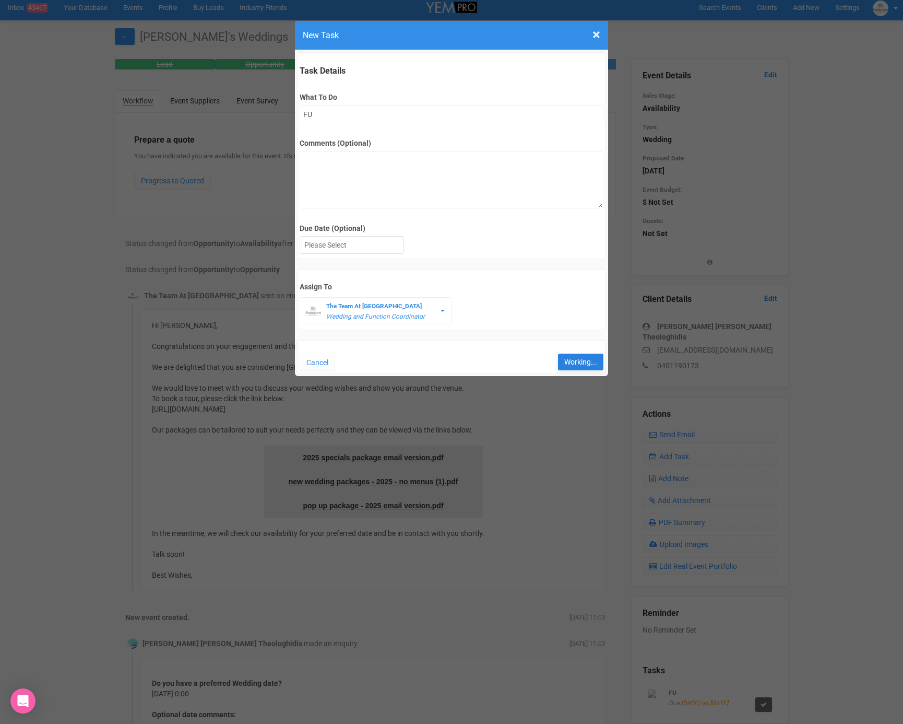
type input "Save"
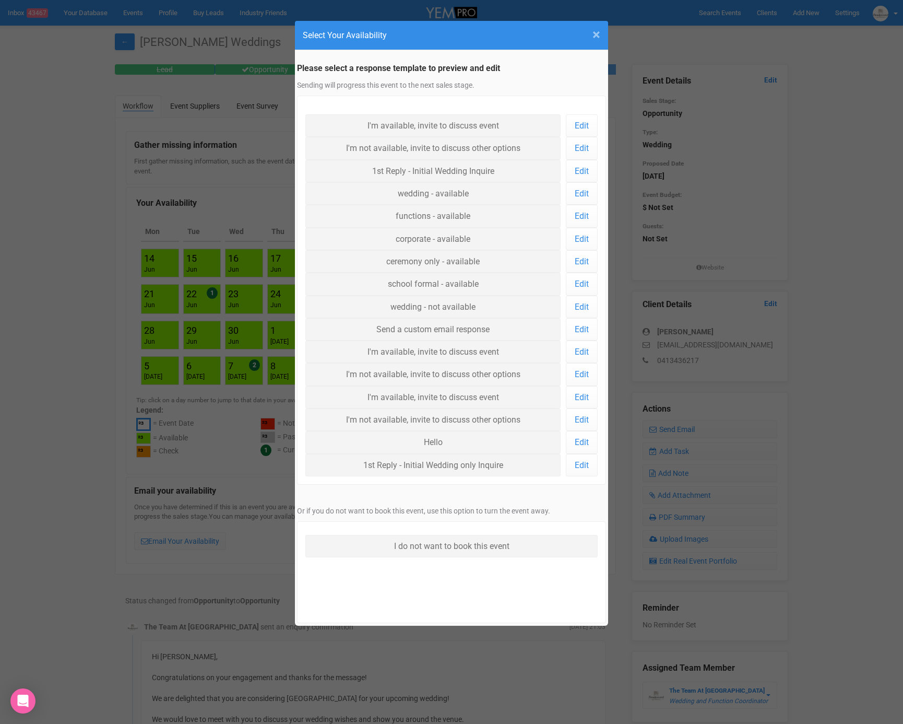
click at [597, 38] on span "×" at bounding box center [597, 34] width 8 height 17
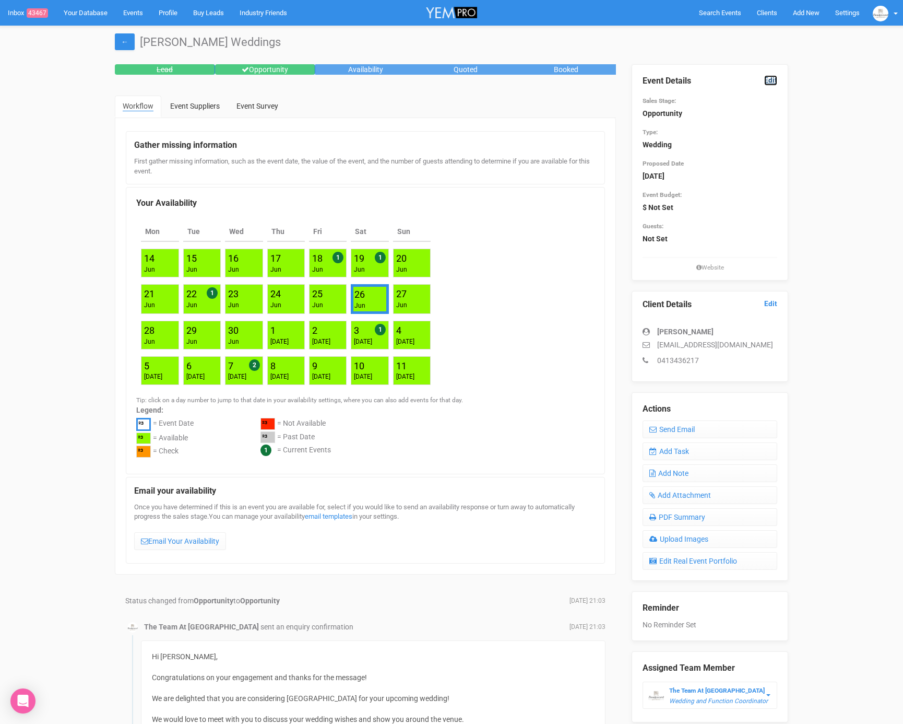
click at [771, 78] on link "Edit" at bounding box center [770, 80] width 13 height 10
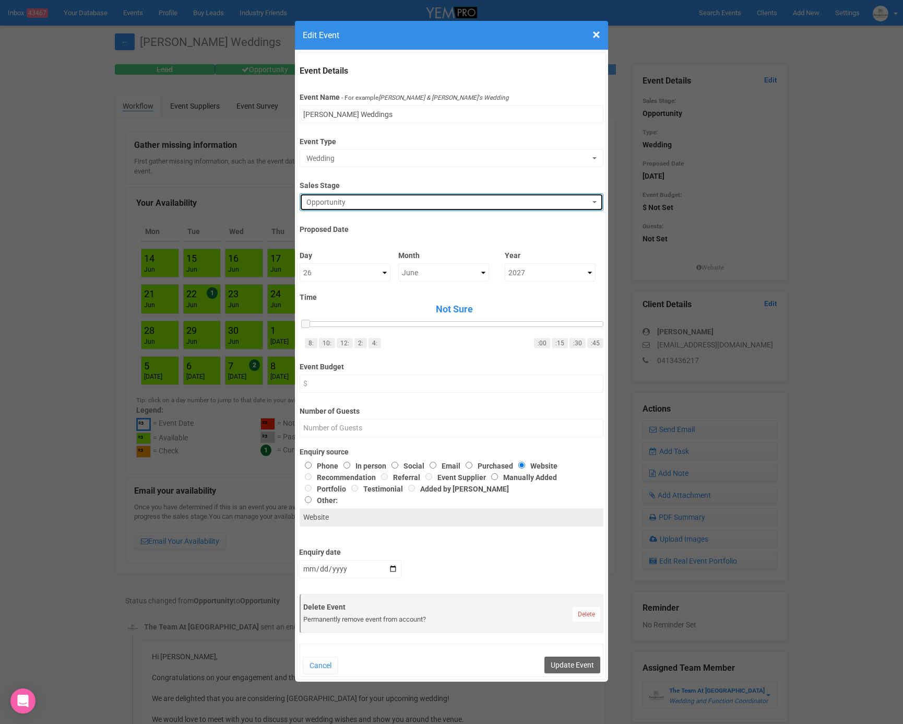
click at [336, 198] on span "Opportunity" at bounding box center [447, 202] width 283 height 10
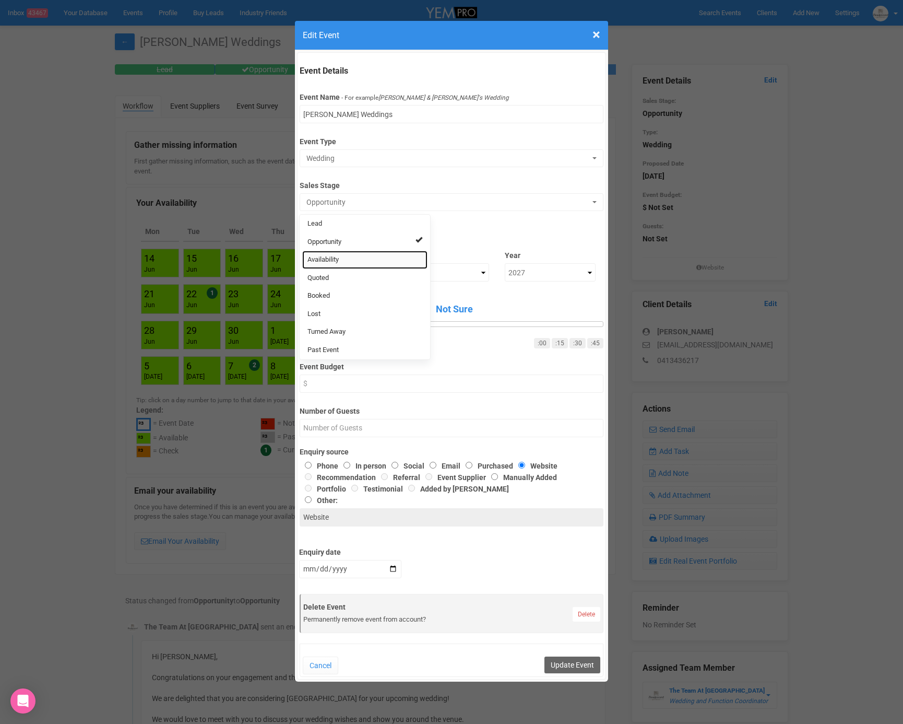
click at [333, 260] on span "Availability" at bounding box center [322, 260] width 31 height 10
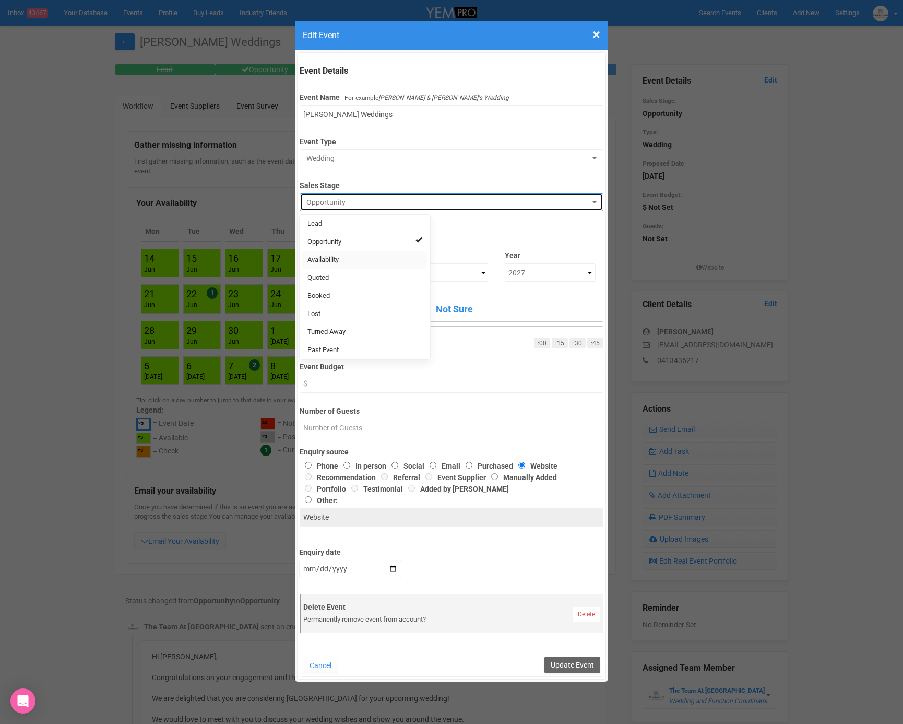
select select "8"
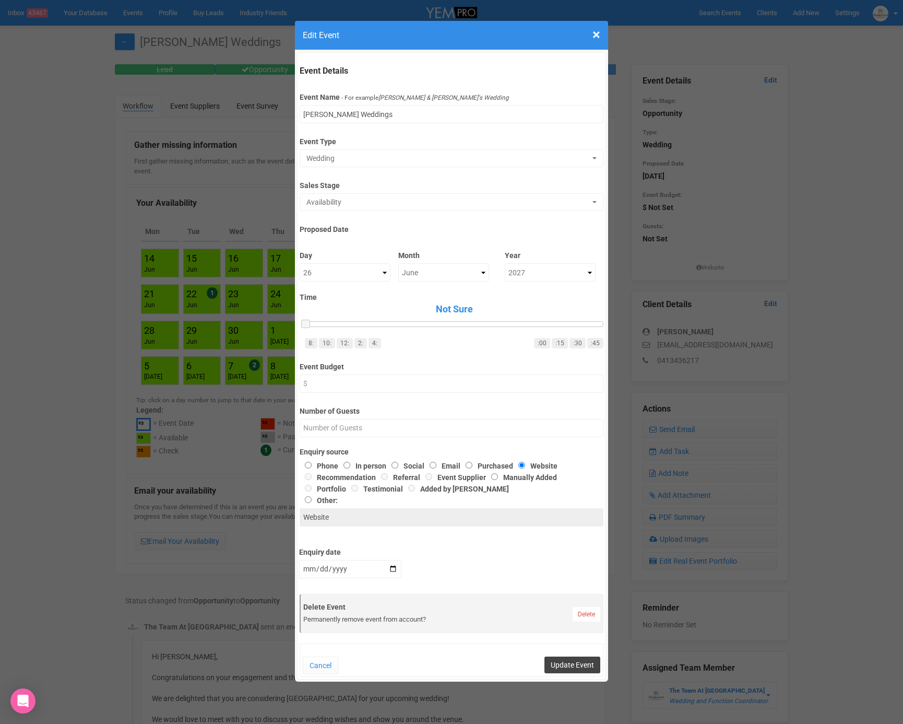
click at [564, 659] on button "Update Event" at bounding box center [572, 664] width 56 height 17
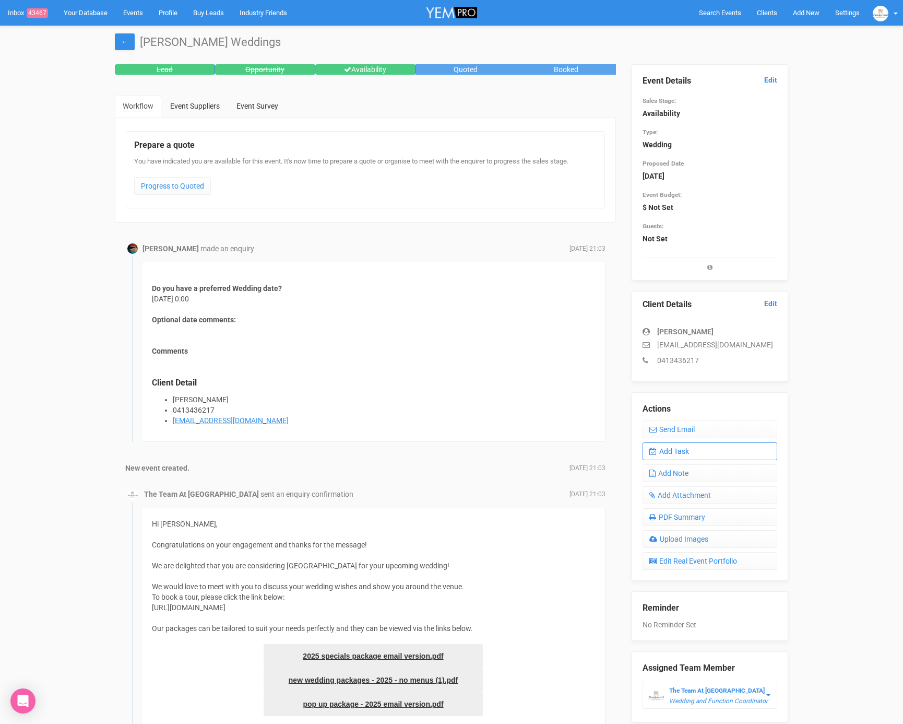
click at [682, 446] on link "Add Task" at bounding box center [710, 451] width 135 height 18
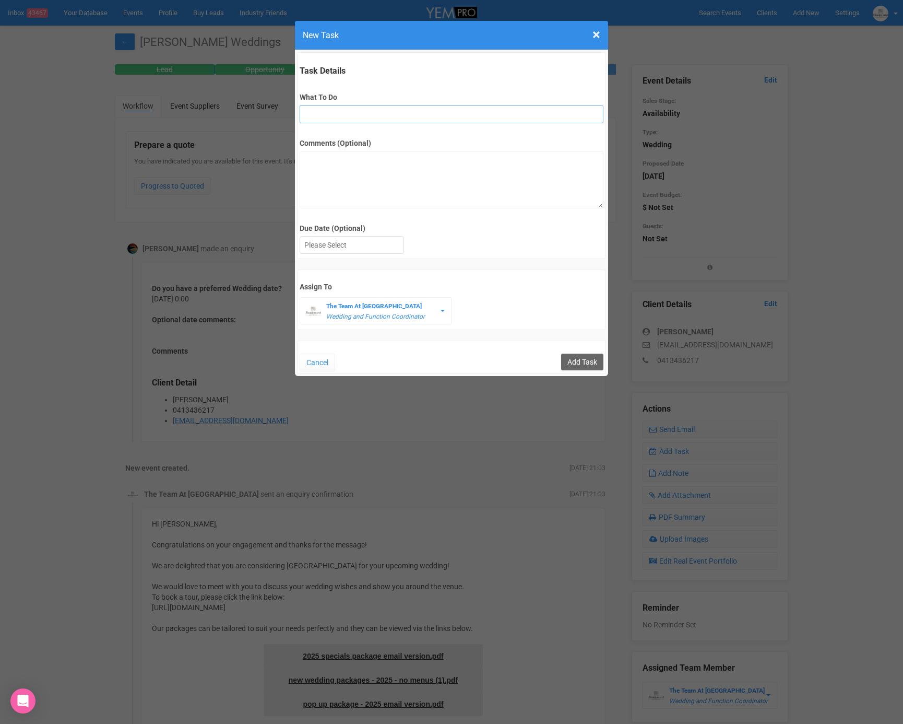
click at [344, 111] on input "What To Do" at bounding box center [451, 114] width 303 height 18
type input "FU"
click at [330, 243] on div at bounding box center [351, 244] width 103 height 17
click at [595, 359] on input "Add Task" at bounding box center [582, 361] width 42 height 17
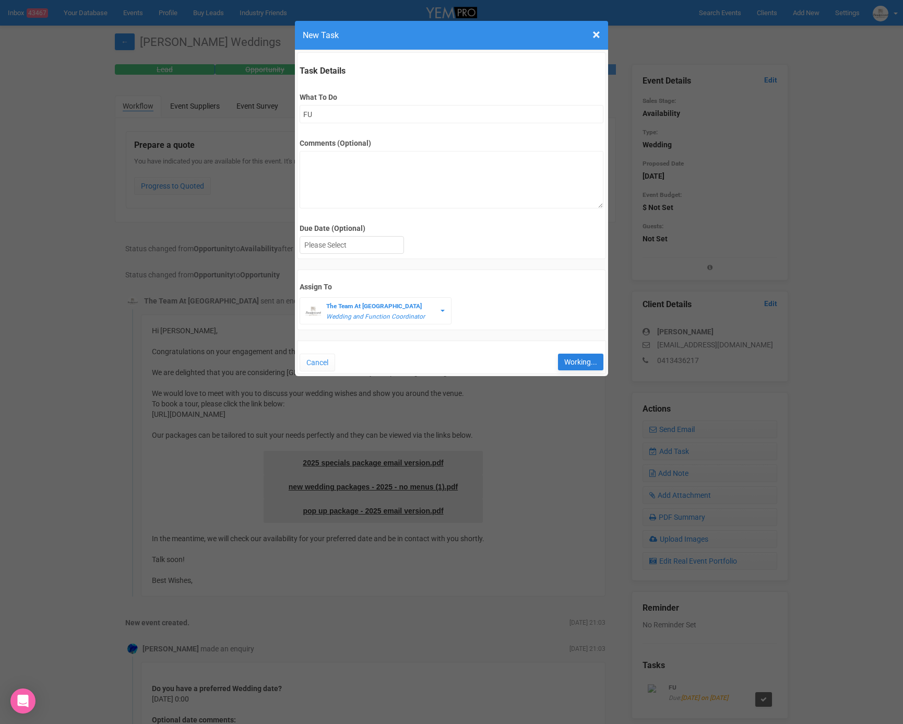
type input "Save"
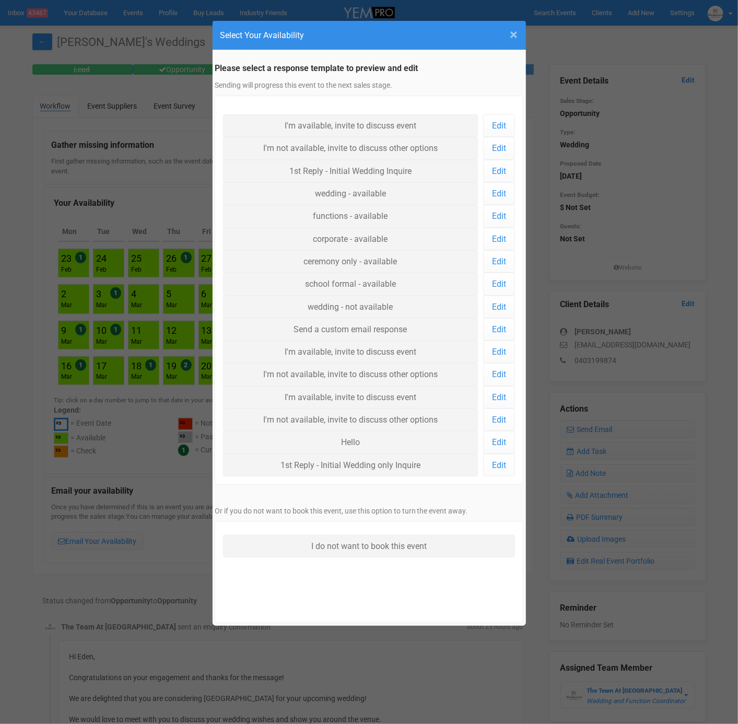
click at [511, 34] on span "×" at bounding box center [514, 34] width 8 height 17
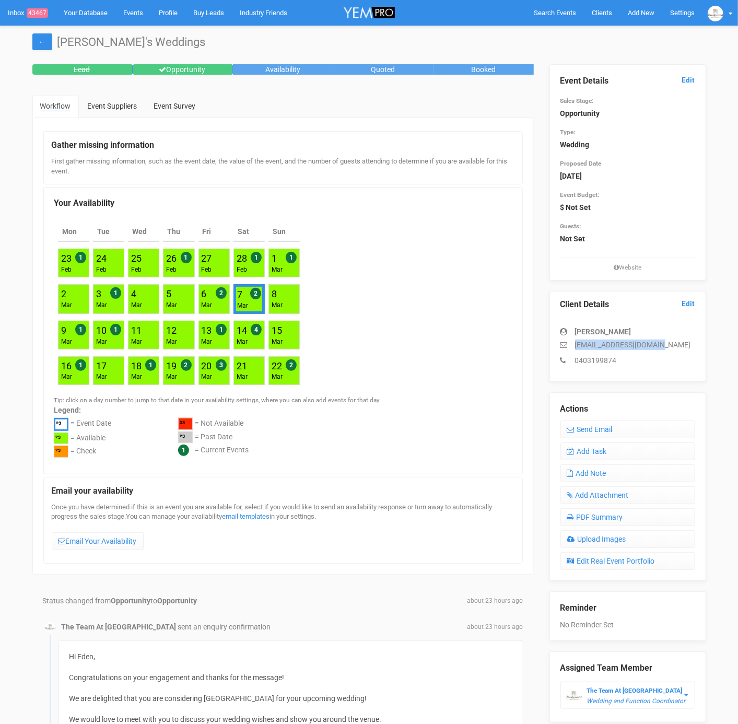
drag, startPoint x: 662, startPoint y: 342, endPoint x: 572, endPoint y: 342, distance: 90.3
click at [573, 342] on p "[EMAIL_ADDRESS][DOMAIN_NAME]" at bounding box center [627, 344] width 135 height 10
copy p "[EMAIL_ADDRESS][DOMAIN_NAME]"
click at [631, 15] on span "Add New" at bounding box center [640, 13] width 27 height 8
click at [610, 97] on link "New Enquiry" at bounding box center [616, 96] width 78 height 20
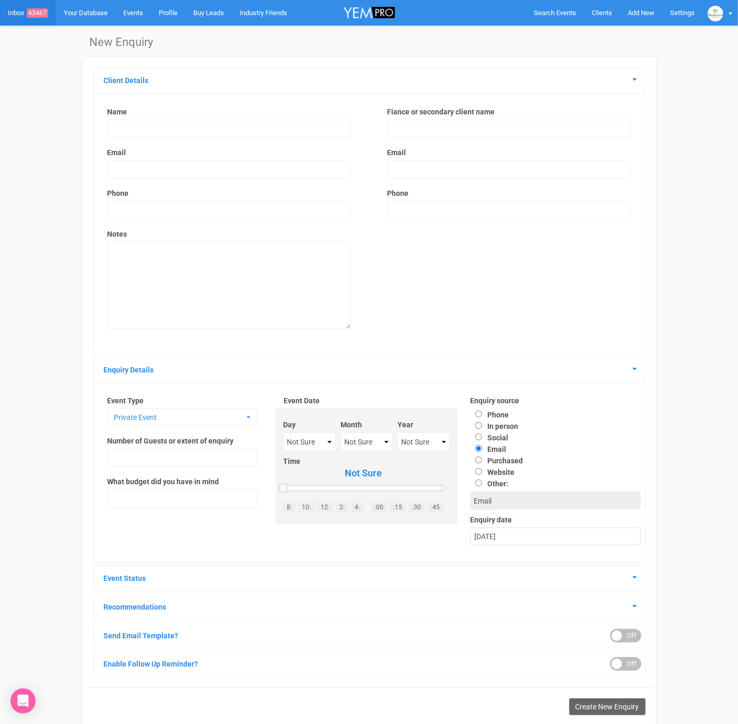
click at [170, 131] on input "text" at bounding box center [229, 129] width 243 height 18
type input "Imogen"
click at [433, 125] on input "text" at bounding box center [508, 129] width 243 height 18
type input "[PERSON_NAME]"
click at [421, 165] on input "email" at bounding box center [508, 169] width 243 height 18
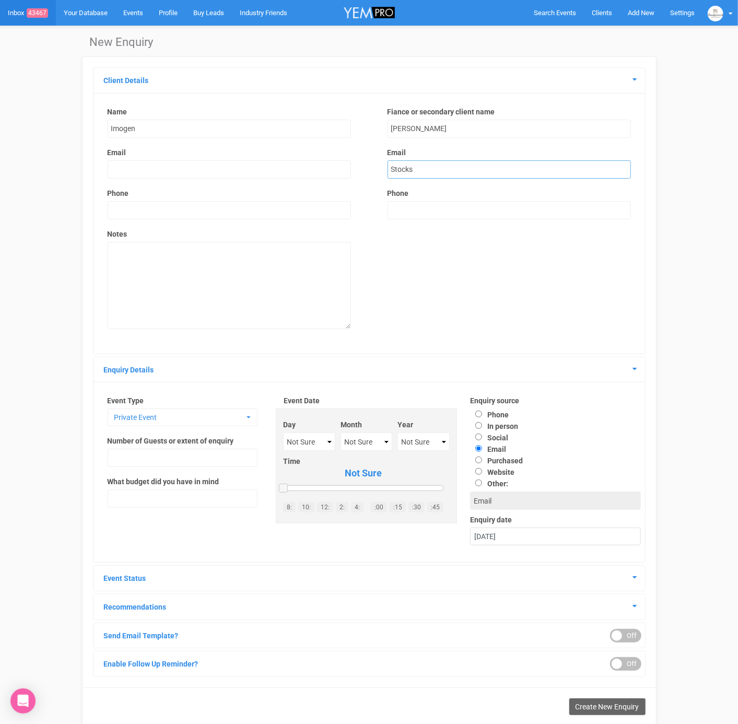
type input "Stocks"
click at [238, 178] on div "Name Imogen Email Phone Notes" at bounding box center [229, 222] width 264 height 233
click at [238, 172] on input "email" at bounding box center [229, 169] width 243 height 18
type input "[PERSON_NAME]"
click at [105, 192] on div "Name Imogen Email [PERSON_NAME] Phone Notes" at bounding box center [229, 222] width 264 height 233
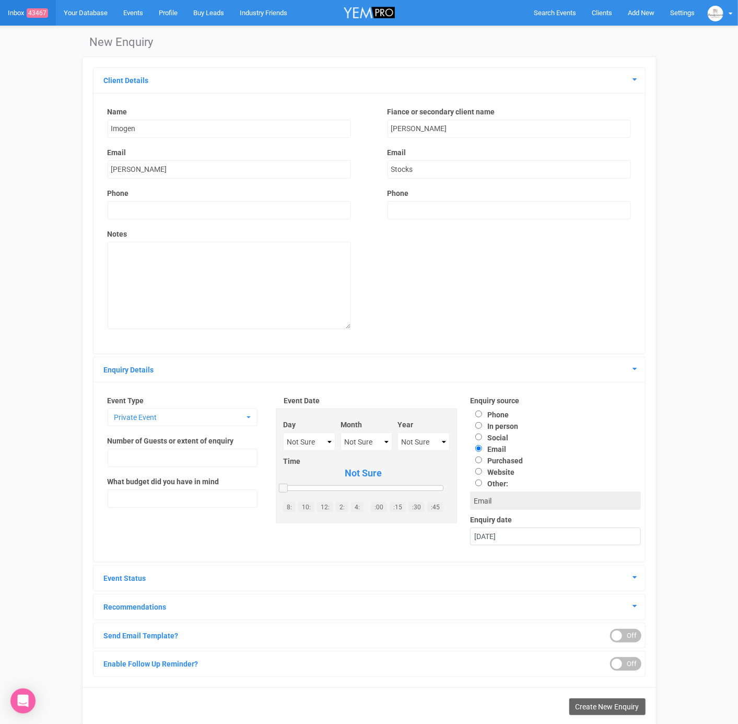
click at [156, 220] on div "Name Imogen Email [PERSON_NAME] Phone Notes" at bounding box center [229, 222] width 264 height 233
click at [156, 212] on input "text" at bounding box center [229, 210] width 243 height 18
type input "0405488366"
click at [411, 201] on input "text" at bounding box center [508, 210] width 243 height 18
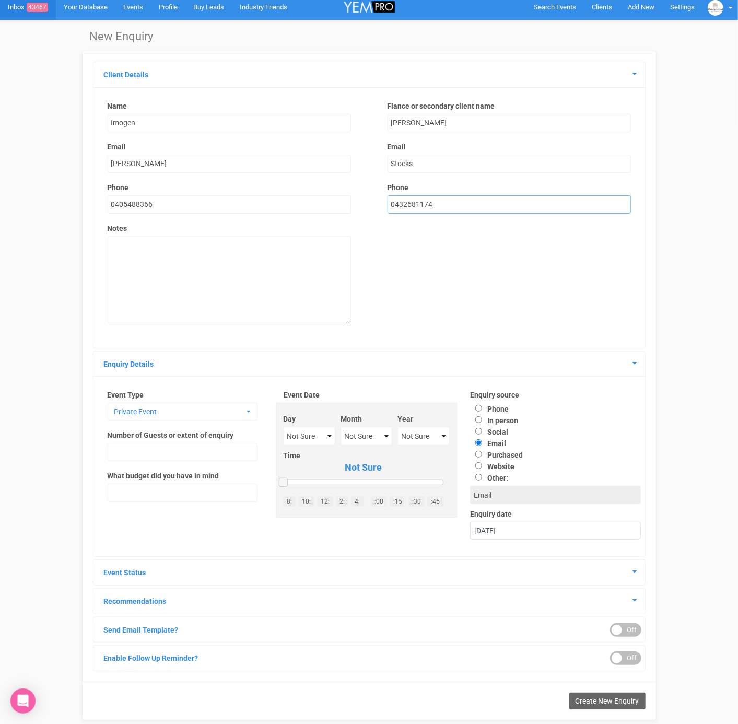
scroll to position [6, 0]
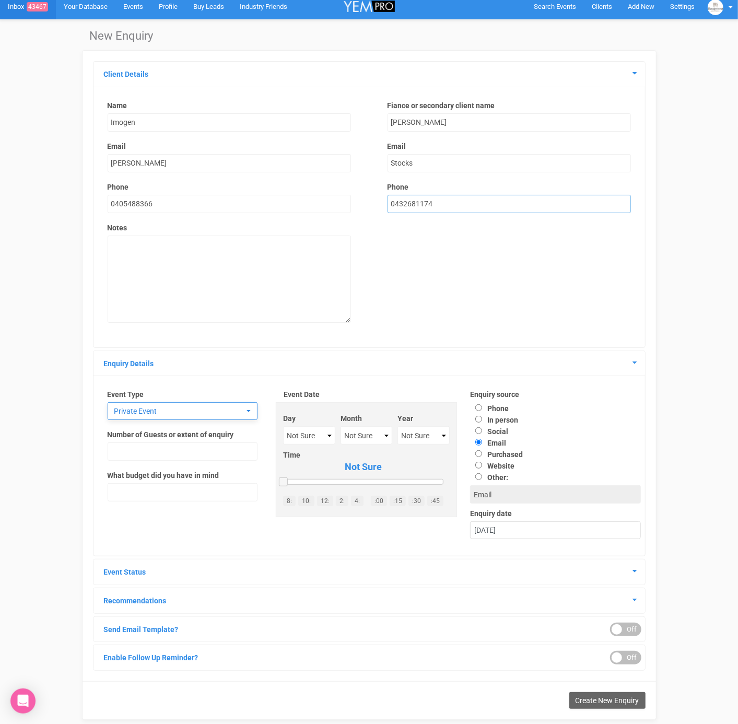
type input "0432681174"
click at [208, 406] on span "Private Event" at bounding box center [178, 411] width 129 height 10
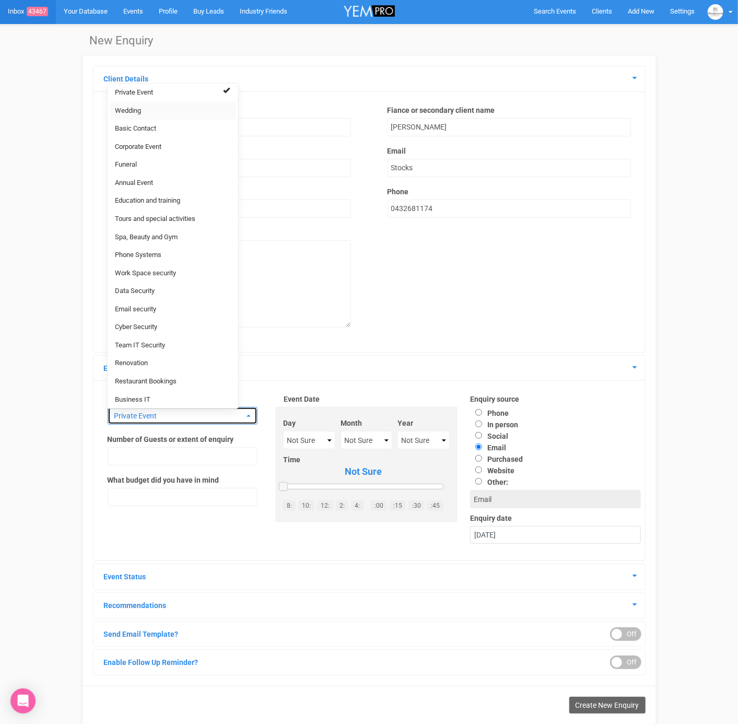
scroll to position [0, 0]
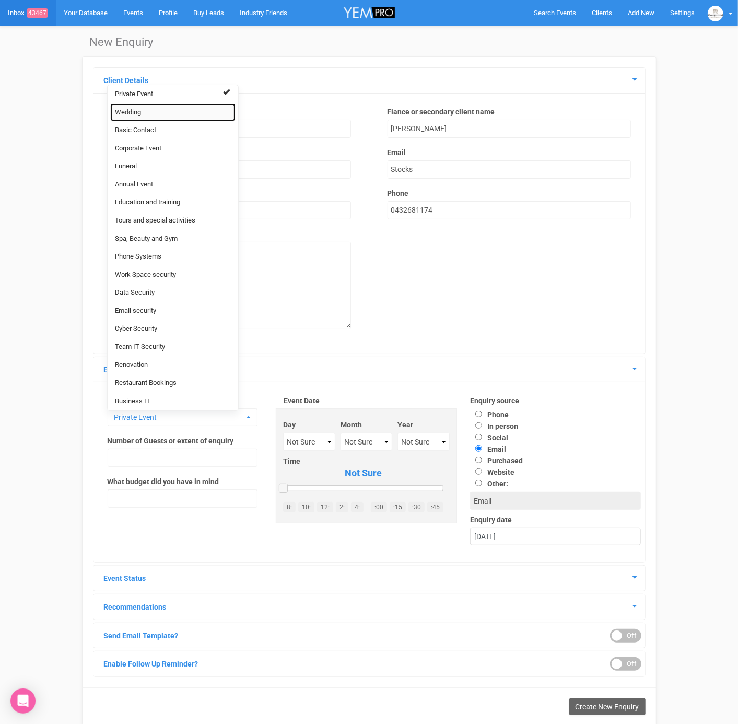
click at [148, 112] on link "Wedding" at bounding box center [172, 112] width 125 height 18
select select "20"
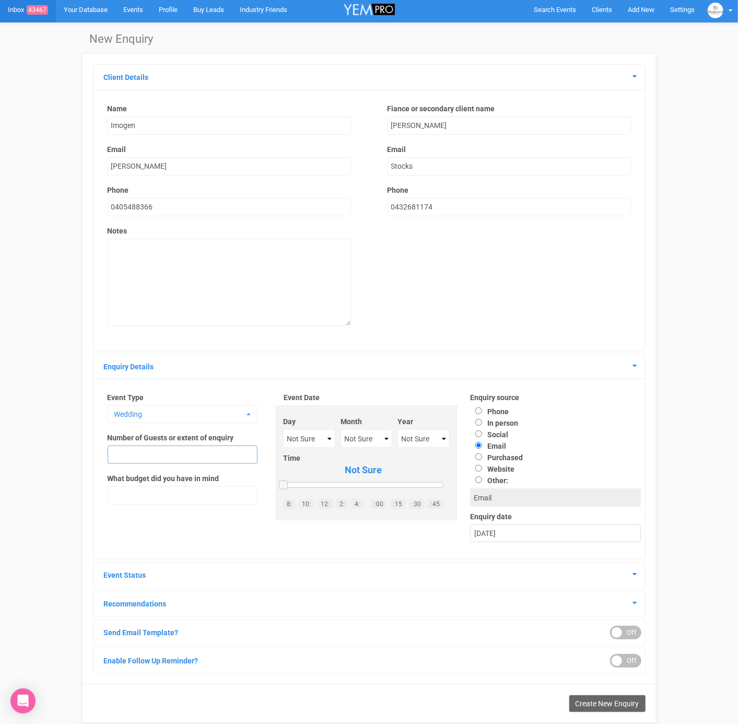
scroll to position [6, 0]
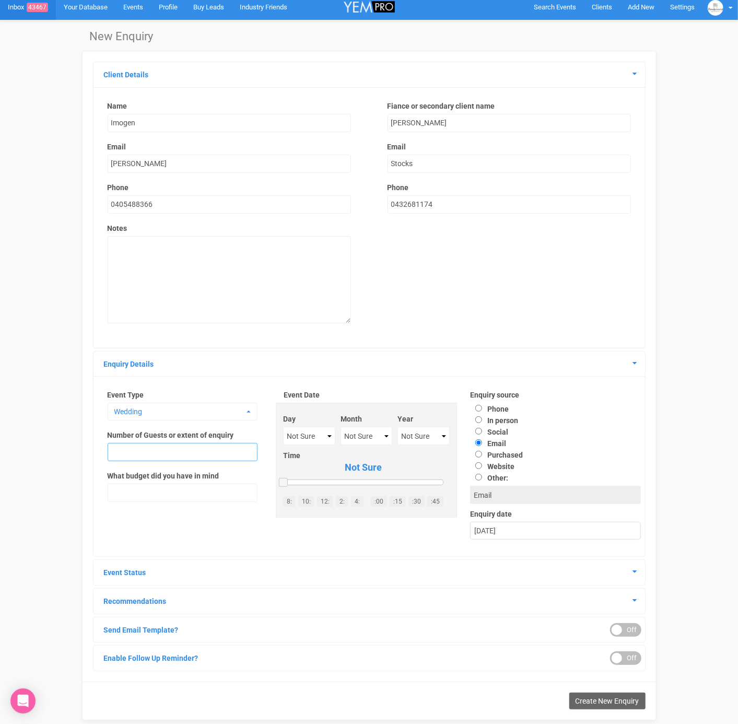
click at [187, 453] on input "text" at bounding box center [183, 452] width 150 height 18
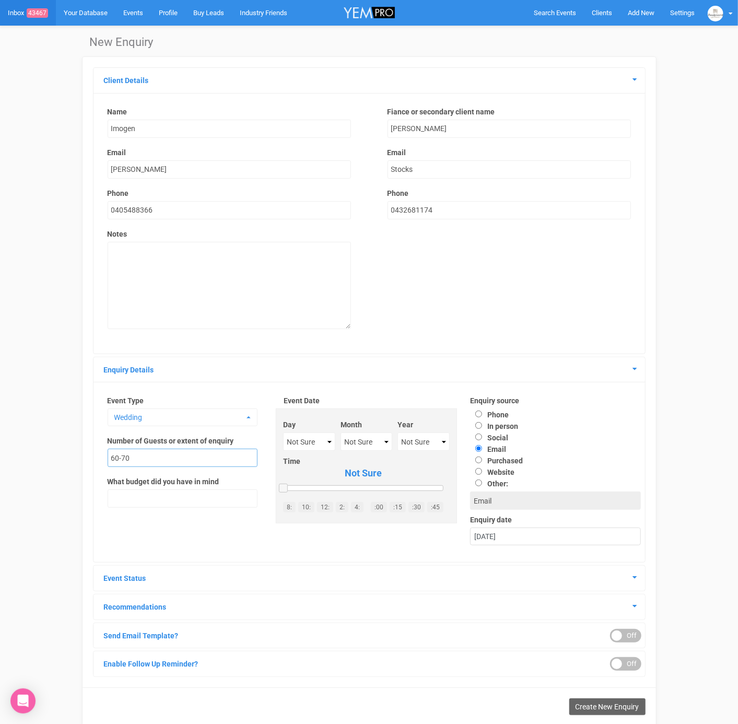
type input "60-70"
click at [383, 441] on select "Not Sure January February March April May June July August September October No…" at bounding box center [365, 441] width 51 height 18
select select "June"
click at [426, 458] on label "Time" at bounding box center [363, 461] width 160 height 10
click at [425, 432] on select "Not Sure 2020 2021 2022 2023 2024 2025 2026 2027 2028 2029 2030 2031 2032 2033 …" at bounding box center [423, 441] width 52 height 18
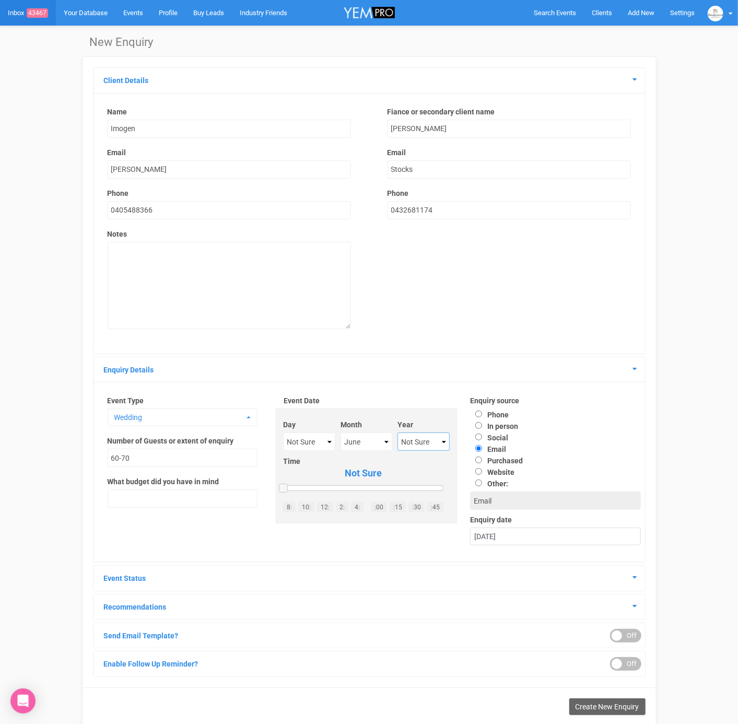
select select "2026"
click at [496, 473] on label "Website" at bounding box center [492, 472] width 44 height 8
click at [482, 473] on input "Website" at bounding box center [478, 471] width 7 height 7
radio input "true"
type input "Website"
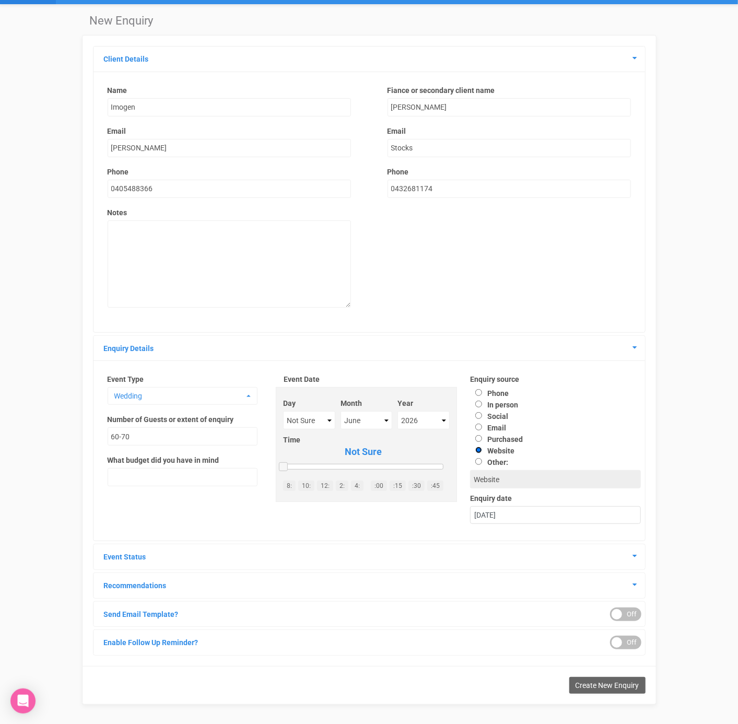
scroll to position [26, 0]
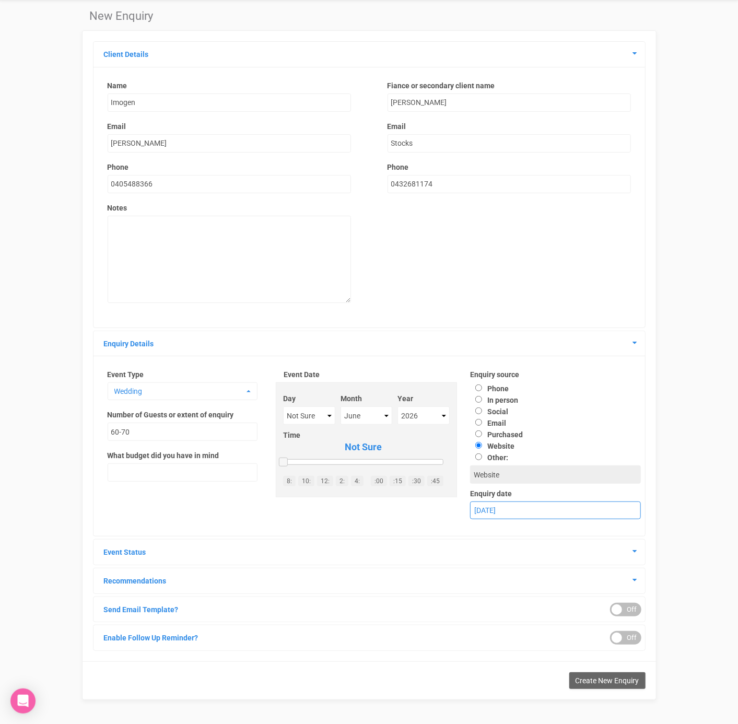
click at [500, 507] on div "[DATE]" at bounding box center [555, 510] width 170 height 17
click at [199, 555] on h4 "Event Status" at bounding box center [369, 551] width 536 height 9
click at [637, 552] on icon at bounding box center [635, 550] width 4 height 7
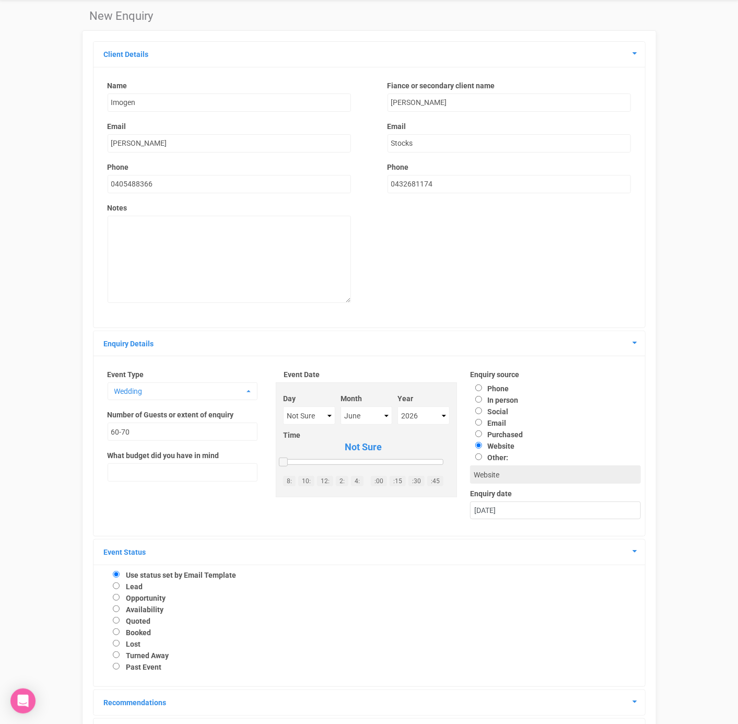
click at [136, 609] on label "Availability" at bounding box center [145, 609] width 38 height 8
click at [120, 609] on input "Availability" at bounding box center [116, 608] width 7 height 7
radio input "true"
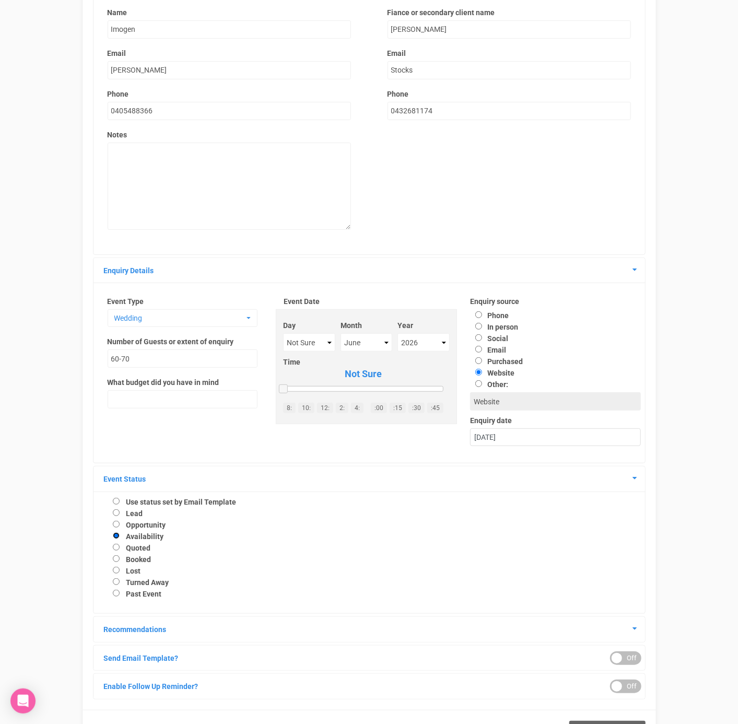
scroll to position [150, 0]
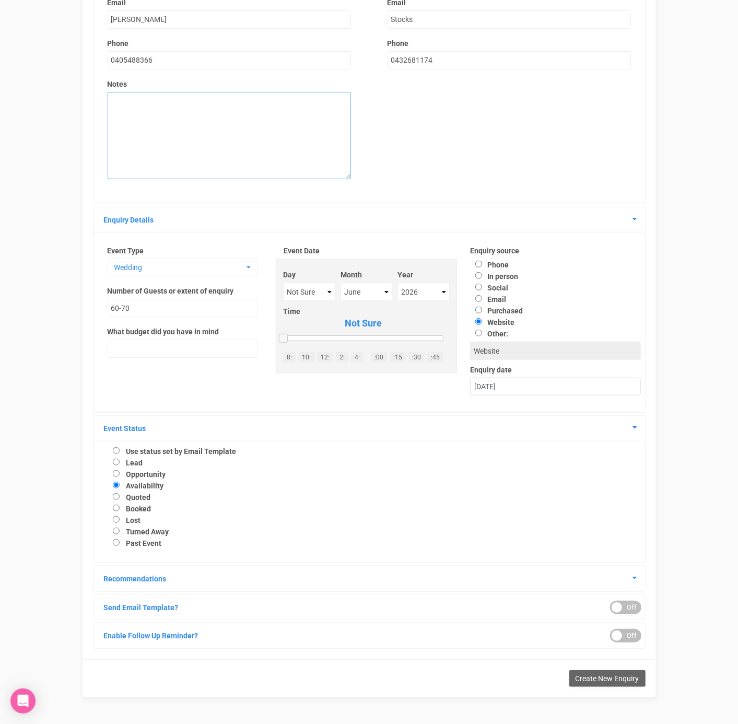
click at [167, 123] on textarea at bounding box center [229, 135] width 243 height 87
type textarea "SITE [DATE]"
click at [591, 673] on button "Create New Enquiry" at bounding box center [607, 678] width 76 height 17
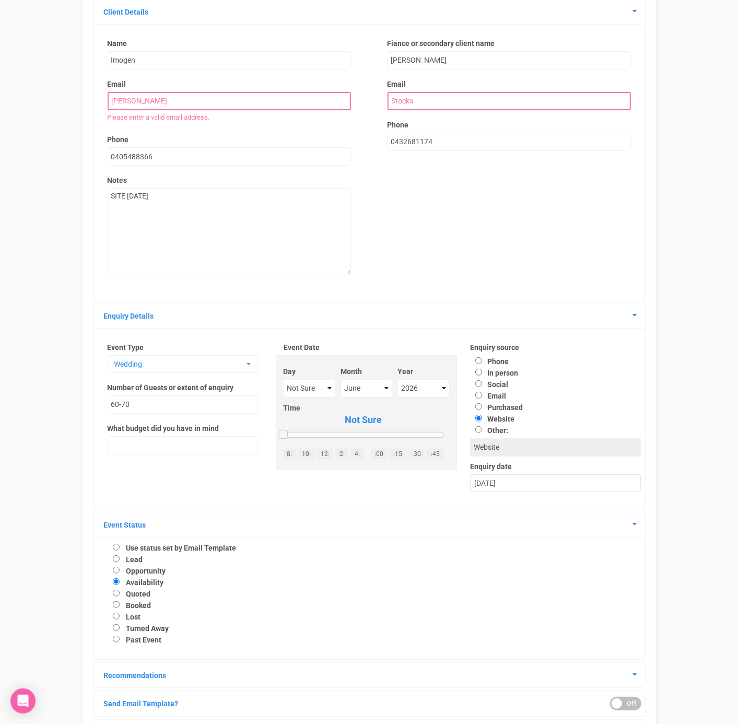
scroll to position [0, 0]
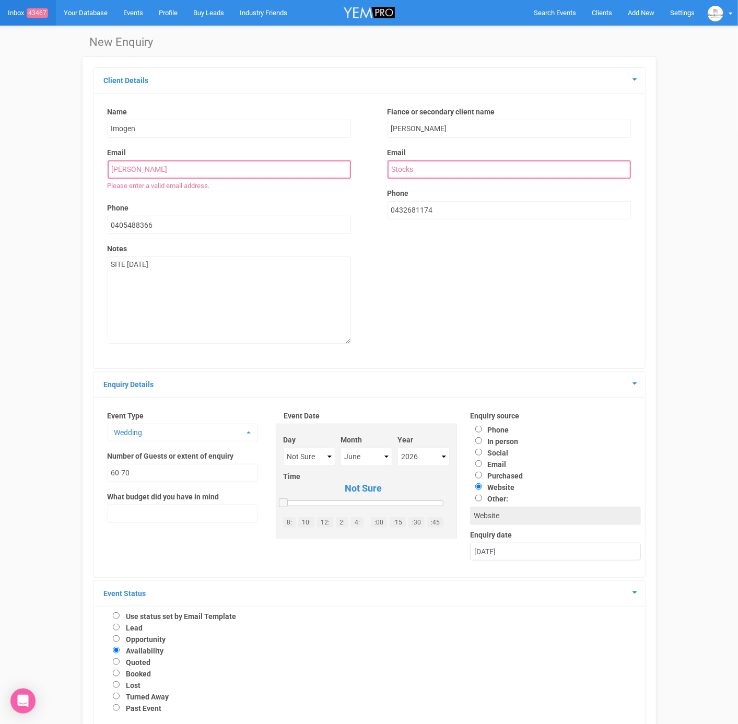
drag, startPoint x: 143, startPoint y: 168, endPoint x: 84, endPoint y: 161, distance: 58.8
click at [84, 161] on div "Client Details Name Imogen Email [PERSON_NAME] Please enter a valid email addre…" at bounding box center [369, 459] width 574 height 806
click at [153, 135] on input "Imogen" at bounding box center [229, 129] width 243 height 18
type input "[PERSON_NAME]"
drag, startPoint x: 423, startPoint y: 164, endPoint x: 350, endPoint y: 171, distance: 72.8
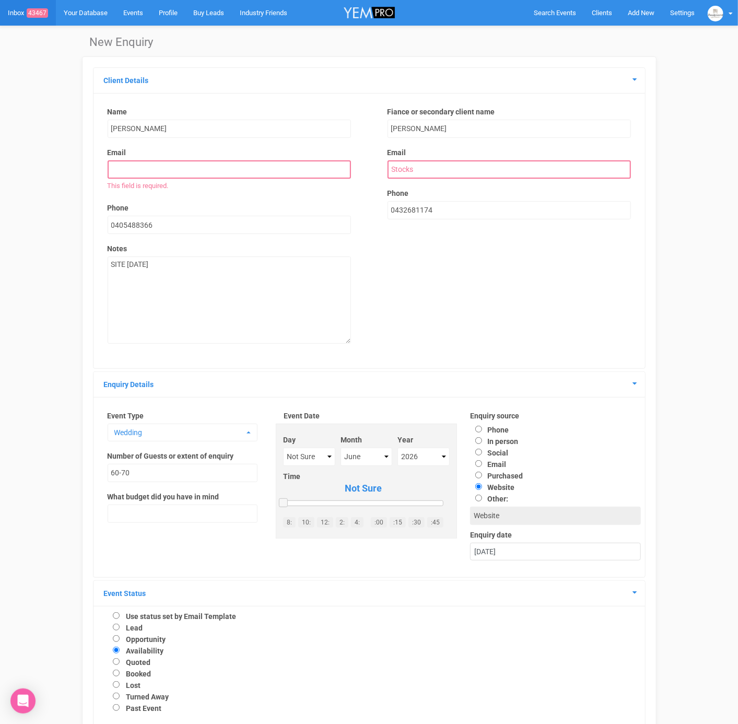
click at [350, 171] on div "Name [PERSON_NAME] Email This field is required. Phone 0405488366 Notes SITE [D…" at bounding box center [369, 231] width 560 height 268
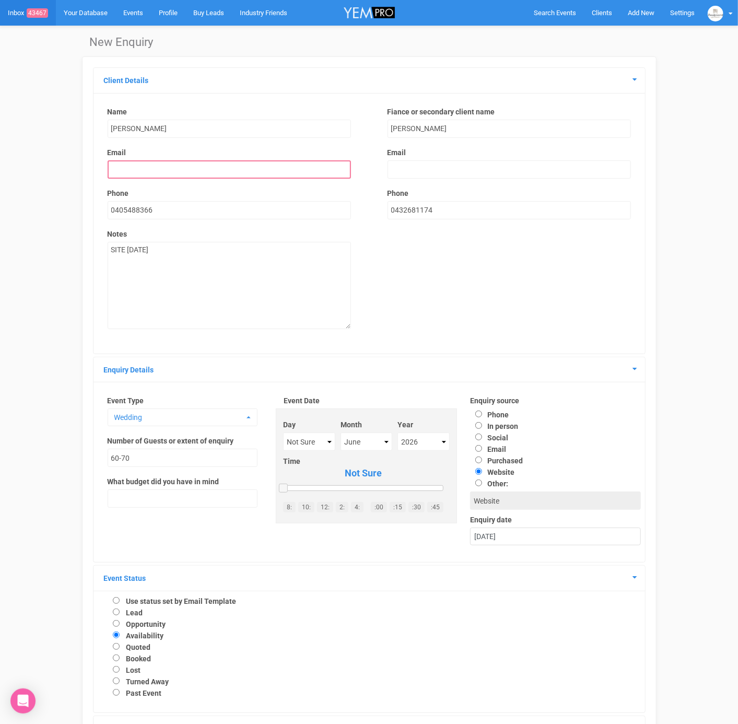
click at [430, 138] on div "Fiance or secondary client name [PERSON_NAME] Phone 0432681174" at bounding box center [509, 167] width 264 height 123
click at [430, 130] on input "[PERSON_NAME]" at bounding box center [508, 129] width 243 height 18
paste input "Stocks"
click at [412, 127] on input "JamesStocks" at bounding box center [508, 129] width 243 height 18
type input "[PERSON_NAME]"
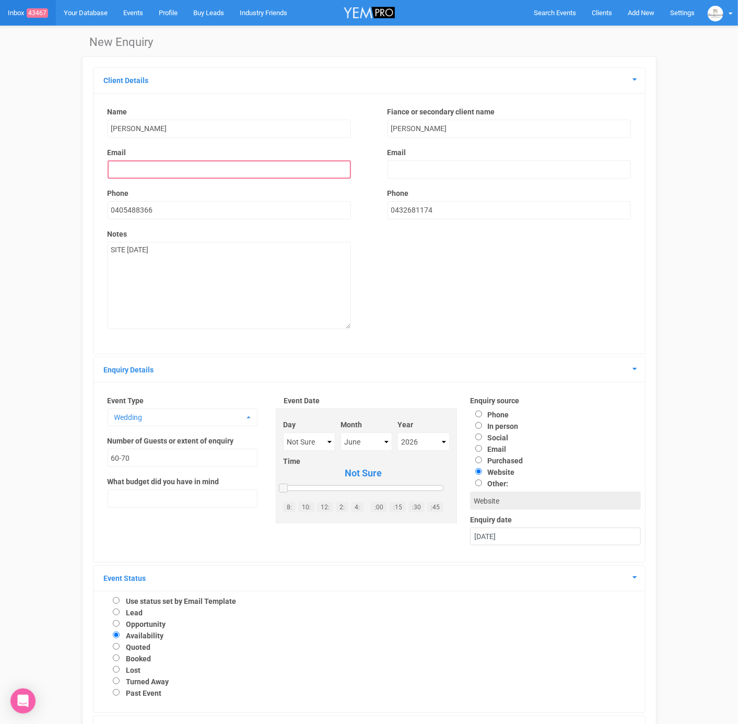
click at [196, 164] on input "email" at bounding box center [229, 169] width 243 height 18
click at [435, 172] on input "email" at bounding box center [508, 169] width 243 height 18
type input "[EMAIL_ADDRESS][DOMAIN_NAME]"
drag, startPoint x: 497, startPoint y: 168, endPoint x: 375, endPoint y: 168, distance: 121.6
click at [375, 168] on div "Fiance or secondary client name [PERSON_NAME] Email [EMAIL_ADDRESS][DOMAIN_NAME…" at bounding box center [509, 168] width 280 height 143
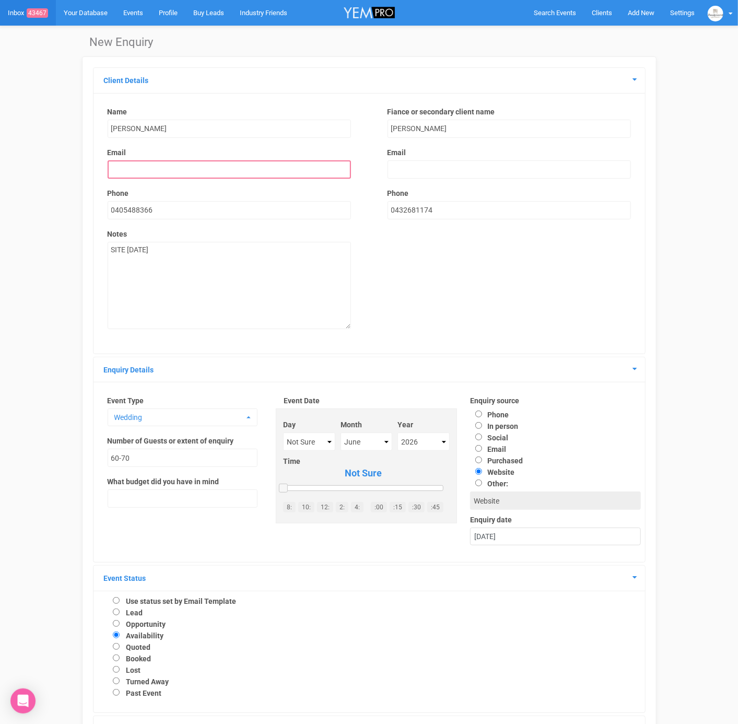
click at [281, 174] on input "email" at bounding box center [229, 169] width 243 height 18
paste input "[EMAIL_ADDRESS][DOMAIN_NAME]"
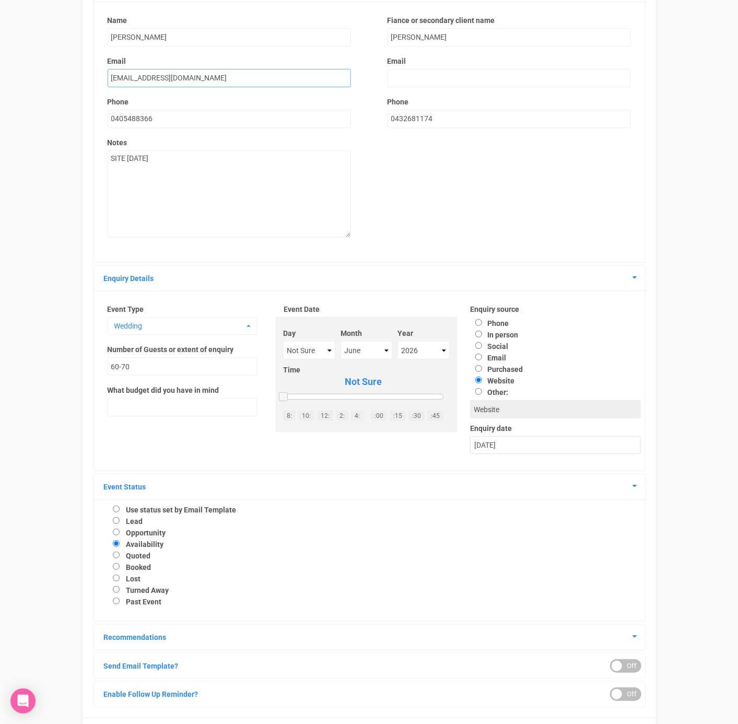
scroll to position [150, 0]
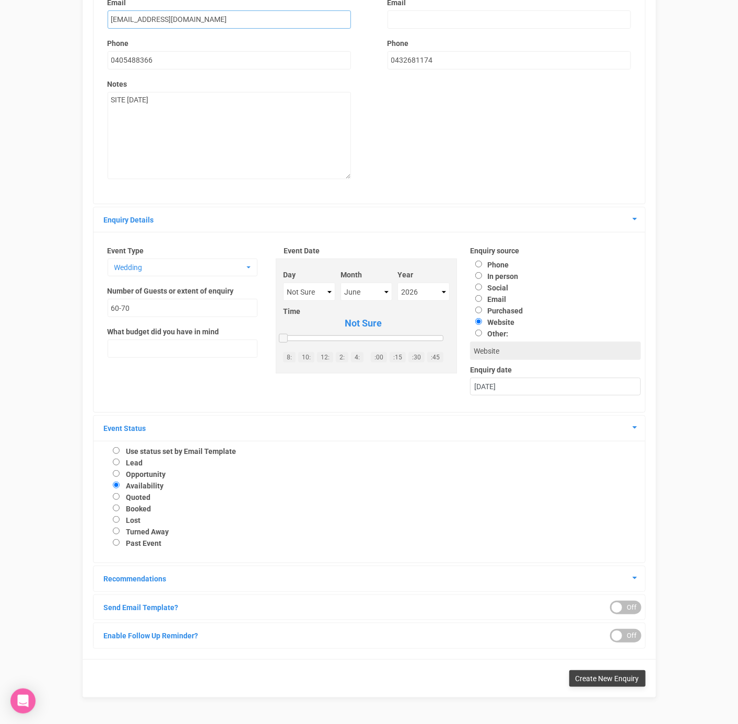
type input "[EMAIL_ADDRESS][DOMAIN_NAME]"
click at [586, 672] on button "Create New Enquiry" at bounding box center [607, 678] width 76 height 17
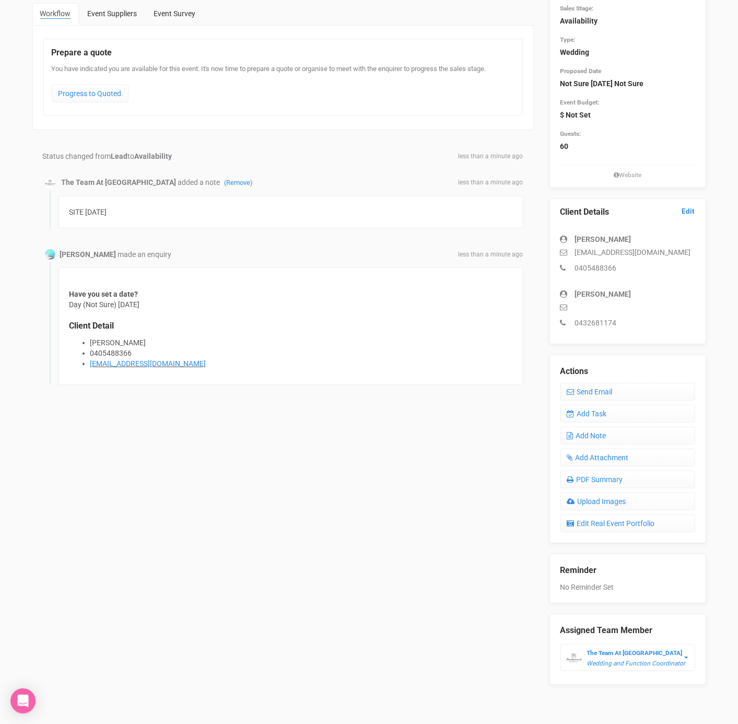
scroll to position [94, 0]
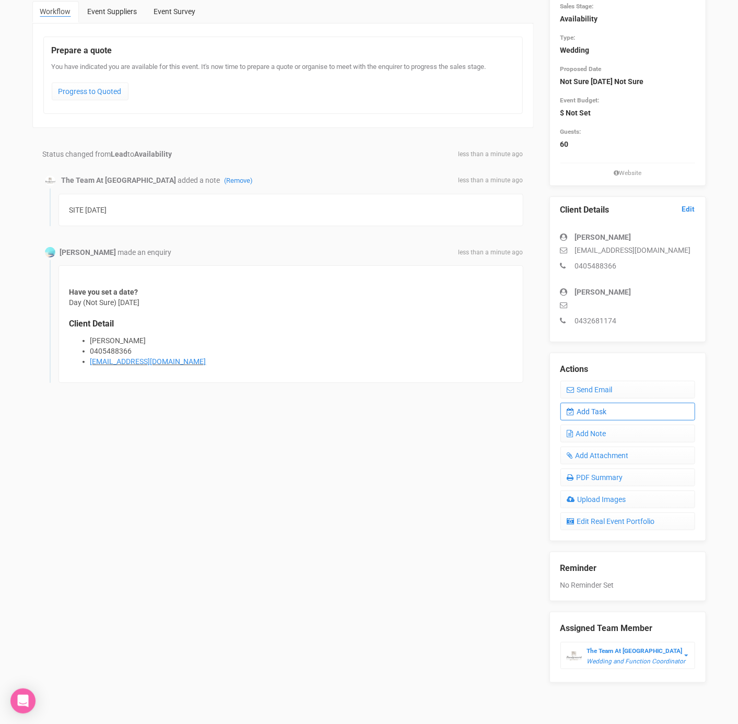
click at [593, 410] on link "Add Task" at bounding box center [627, 411] width 135 height 18
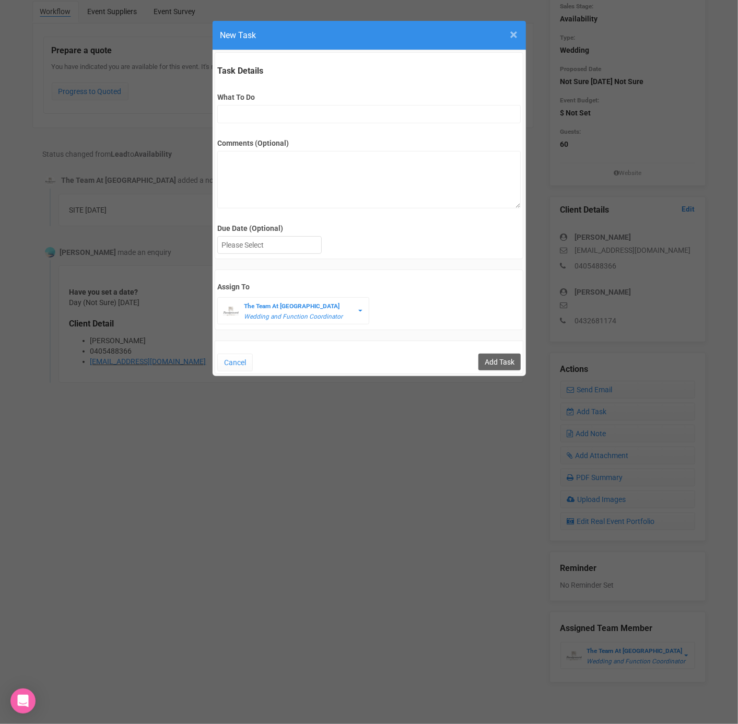
click at [510, 28] on span "×" at bounding box center [514, 34] width 8 height 17
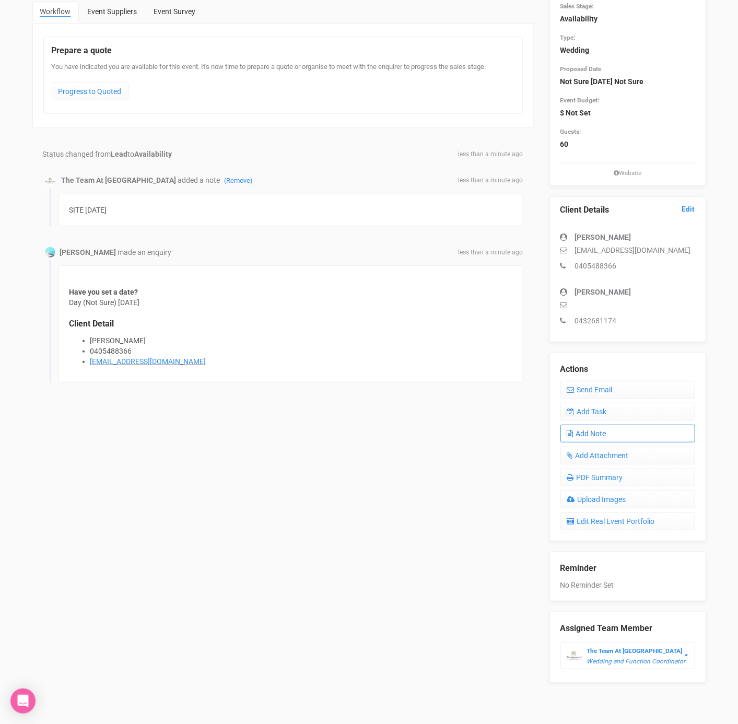
click at [591, 435] on link "Add Note" at bounding box center [627, 433] width 135 height 18
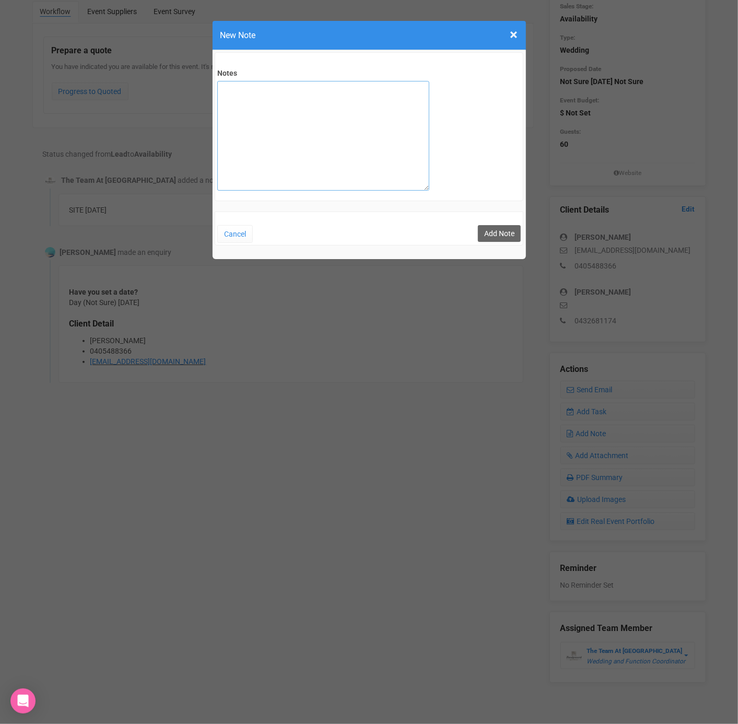
drag, startPoint x: 290, startPoint y: 91, endPoint x: 284, endPoint y: 89, distance: 6.1
click at [290, 91] on textarea "Notes" at bounding box center [323, 136] width 212 height 110
type textarea "Requested dates available in [DATE]"
click at [491, 235] on button "Add Note" at bounding box center [499, 233] width 43 height 17
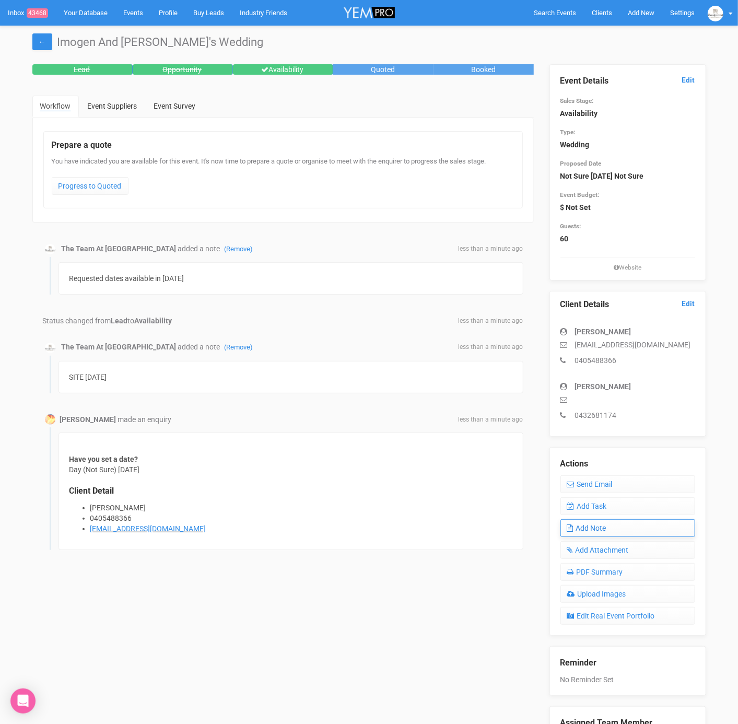
scroll to position [94, 0]
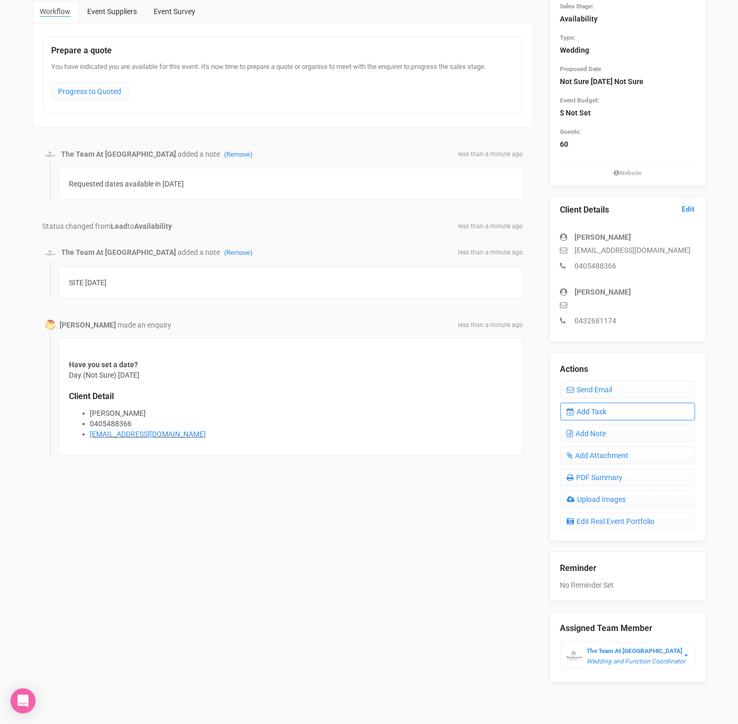
click at [601, 408] on link "Add Task" at bounding box center [627, 411] width 135 height 18
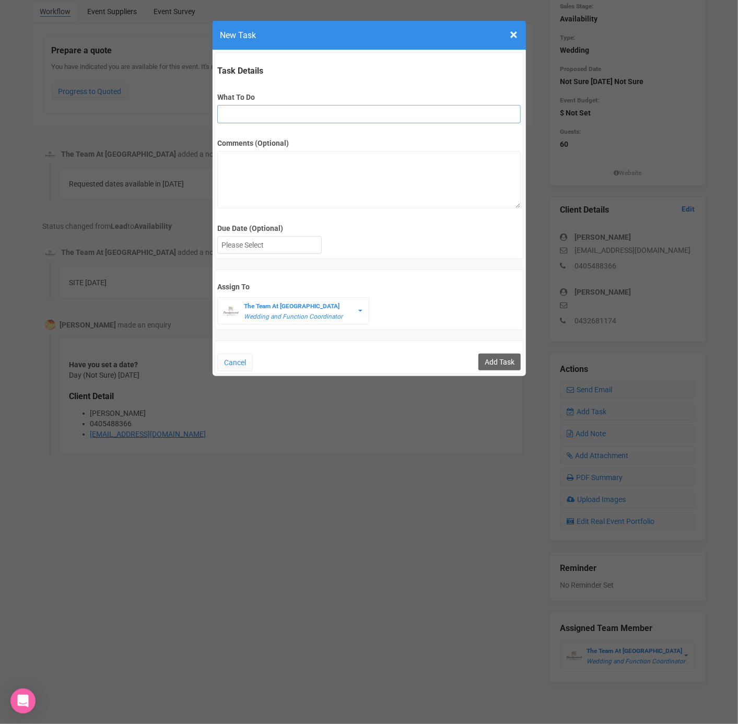
click at [293, 119] on input "What To Do" at bounding box center [368, 114] width 303 height 18
type input "FU"
click at [265, 250] on div at bounding box center [269, 244] width 103 height 17
click at [484, 353] on input "Add Task" at bounding box center [499, 361] width 42 height 17
type input "Save"
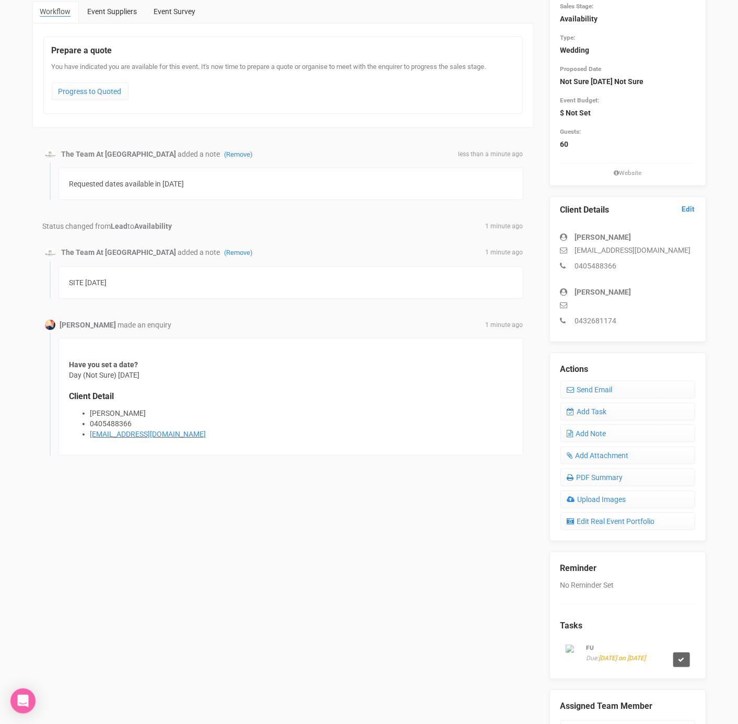
click at [691, 654] on div "FU Due: [DATE] on [DATE]" at bounding box center [627, 651] width 135 height 31
click at [606, 408] on link "Add Task" at bounding box center [627, 411] width 135 height 18
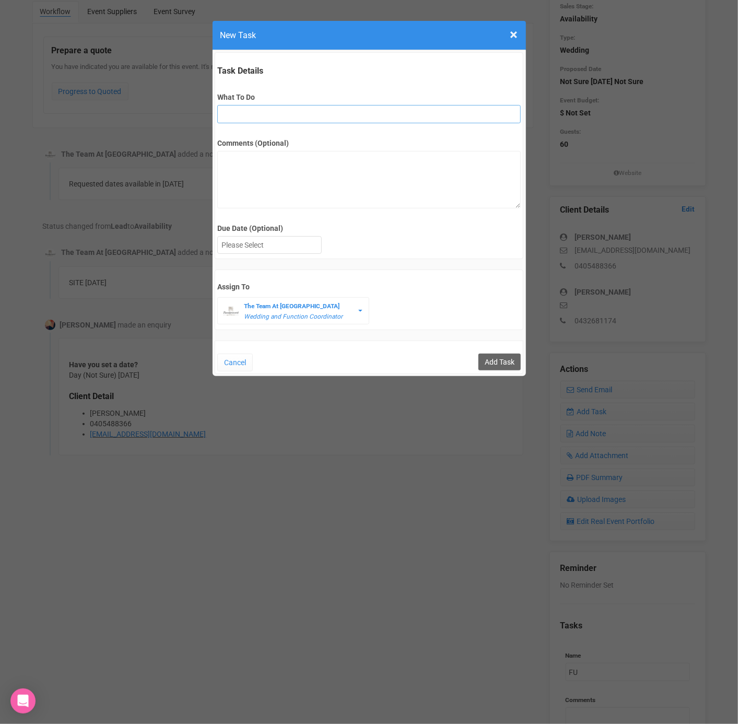
click at [260, 121] on input "What To Do" at bounding box center [368, 114] width 303 height 18
type input "FU after site"
click at [264, 241] on div at bounding box center [269, 244] width 103 height 17
click at [489, 353] on input "Add Task" at bounding box center [499, 361] width 42 height 17
type input "Save"
